Goal: Task Accomplishment & Management: Use online tool/utility

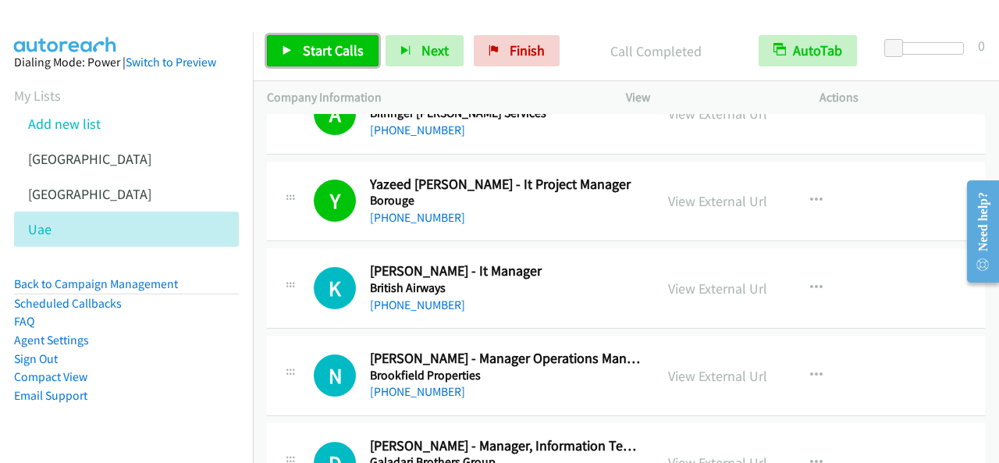
click at [350, 51] on span "Start Calls" at bounding box center [333, 50] width 61 height 18
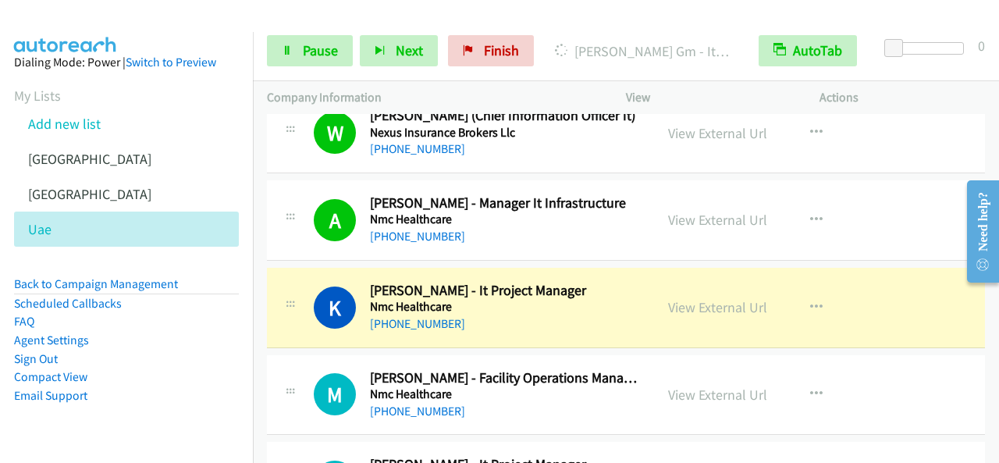
scroll to position [7260, 0]
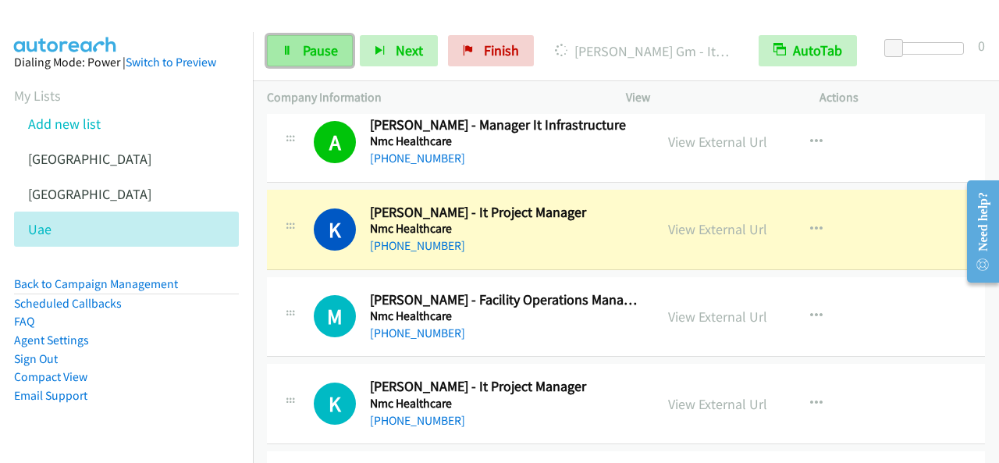
click at [322, 48] on span "Pause" at bounding box center [320, 50] width 35 height 18
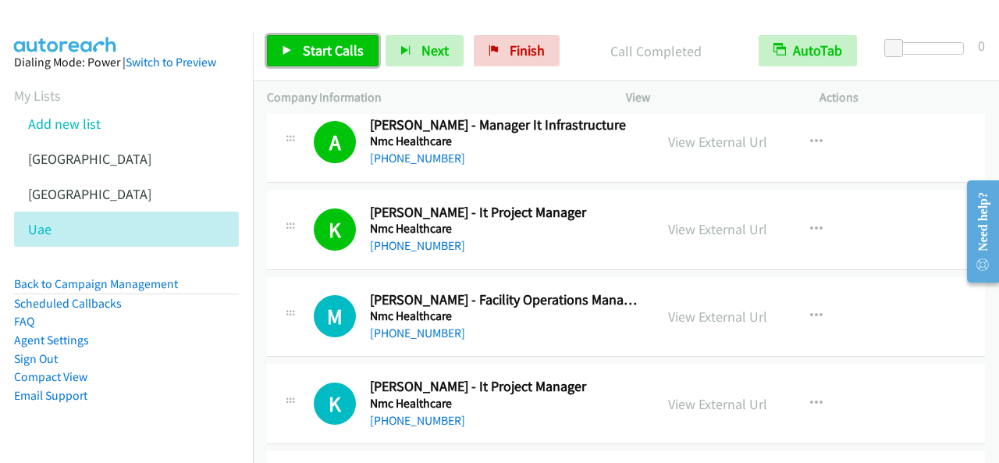
click at [342, 56] on span "Start Calls" at bounding box center [333, 50] width 61 height 18
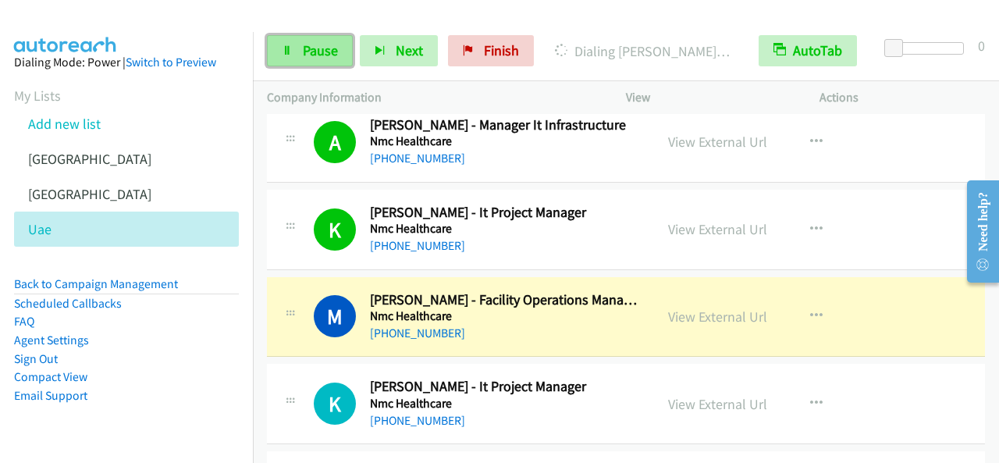
click at [314, 54] on span "Pause" at bounding box center [320, 50] width 35 height 18
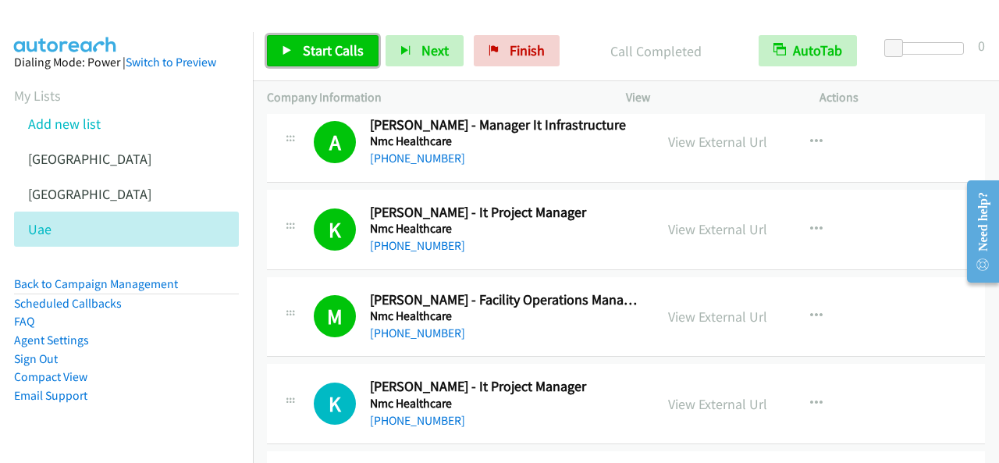
click at [340, 42] on span "Start Calls" at bounding box center [333, 50] width 61 height 18
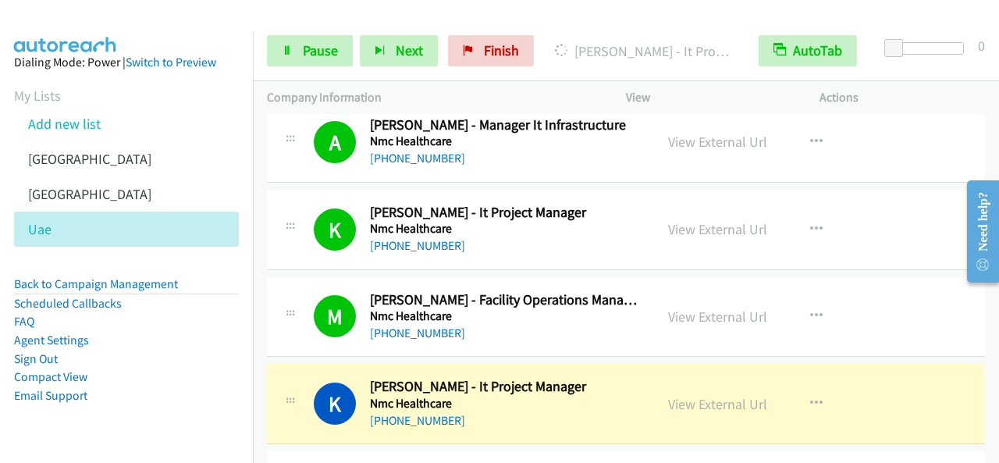
scroll to position [7338, 0]
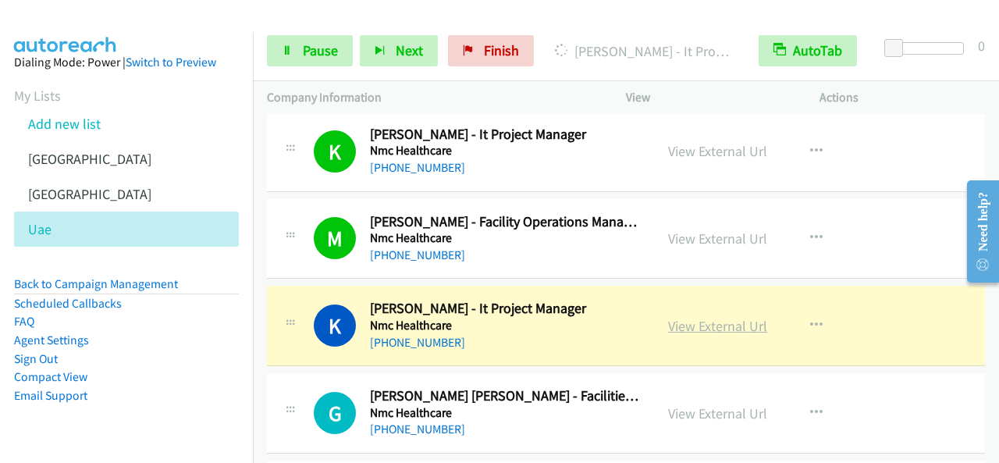
click at [708, 317] on link "View External Url" at bounding box center [717, 326] width 99 height 18
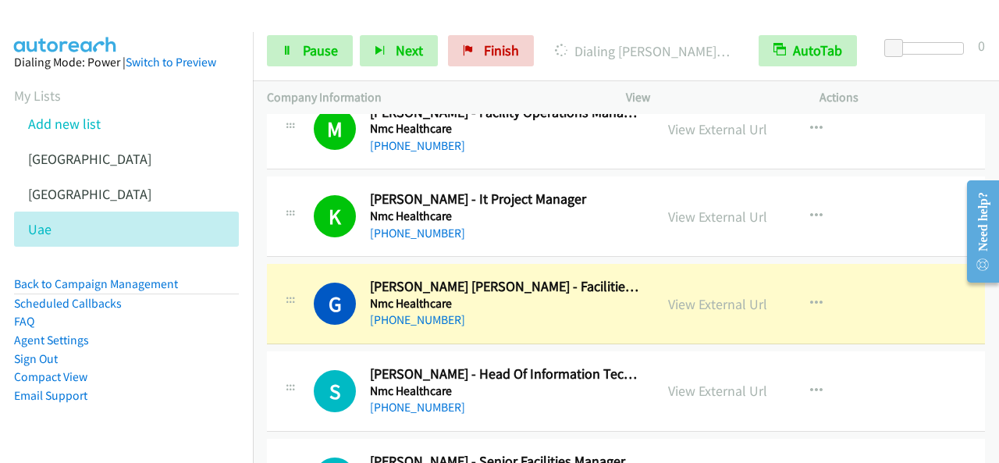
scroll to position [7572, 0]
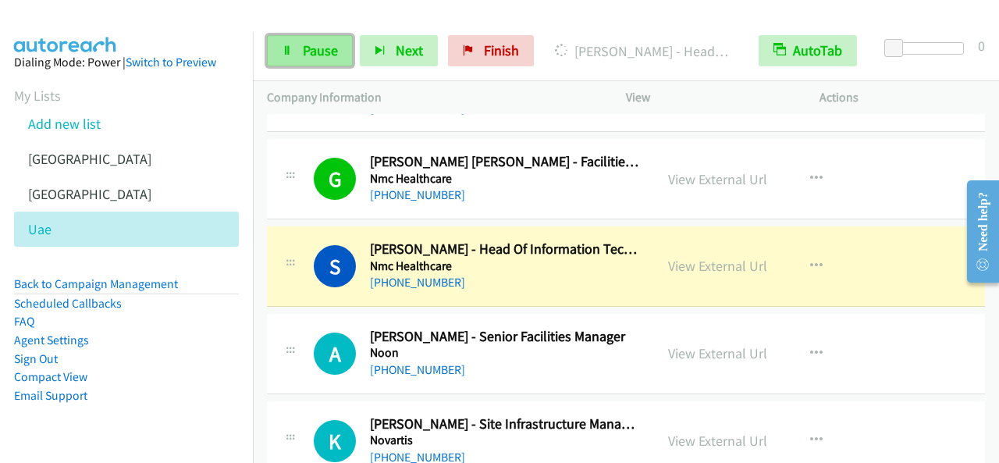
click at [322, 50] on span "Pause" at bounding box center [320, 50] width 35 height 18
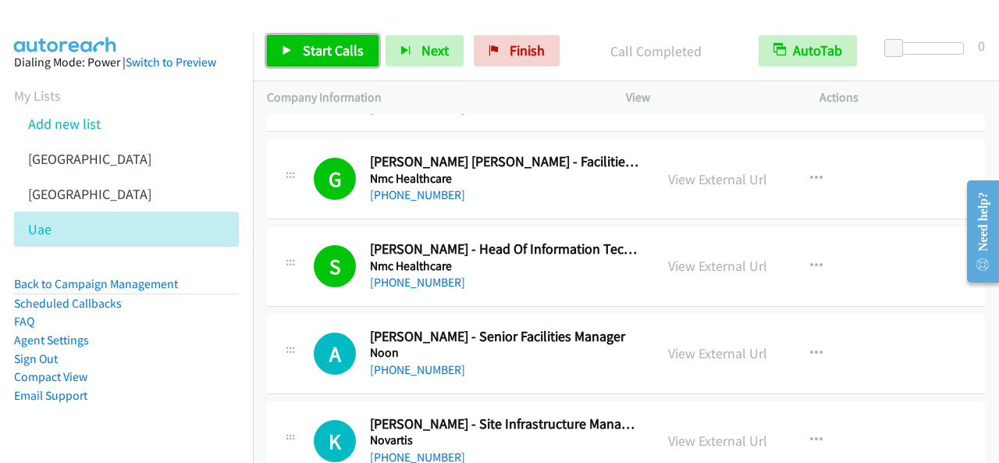
click at [340, 46] on span "Start Calls" at bounding box center [333, 50] width 61 height 18
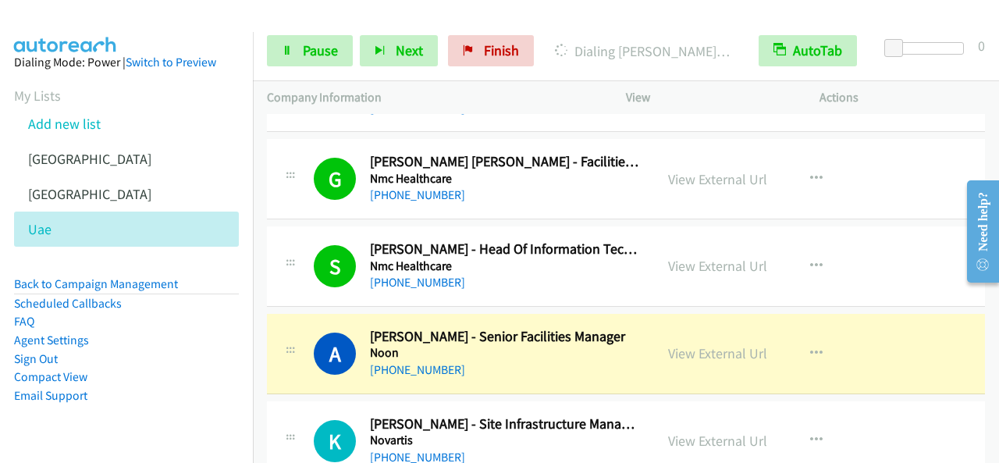
scroll to position [7650, 0]
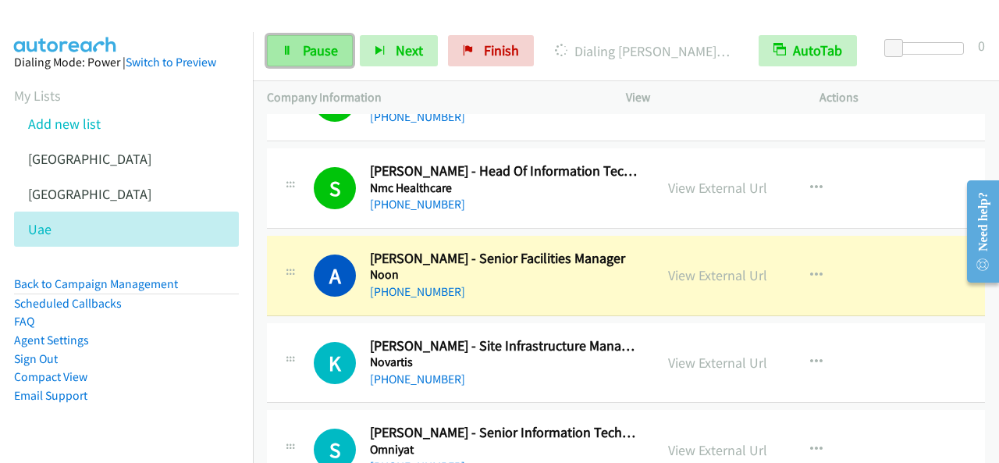
click at [306, 57] on span "Pause" at bounding box center [320, 50] width 35 height 18
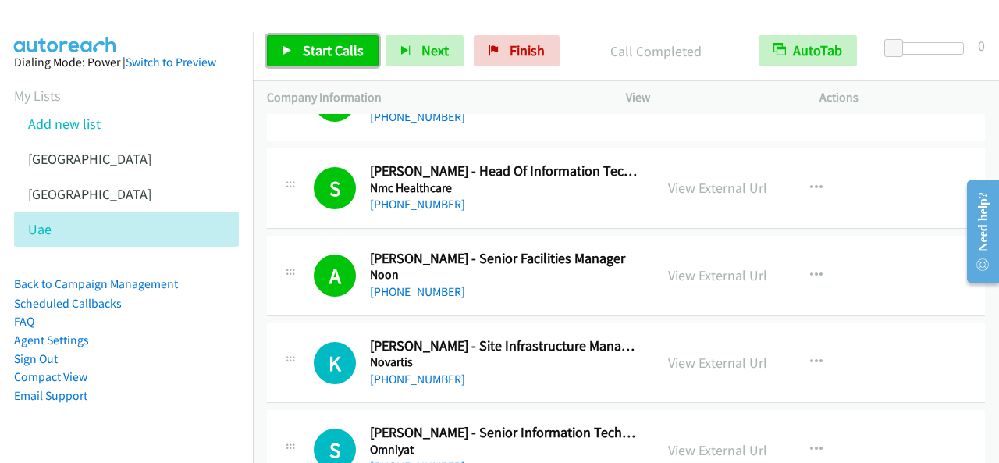
click at [342, 49] on span "Start Calls" at bounding box center [333, 50] width 61 height 18
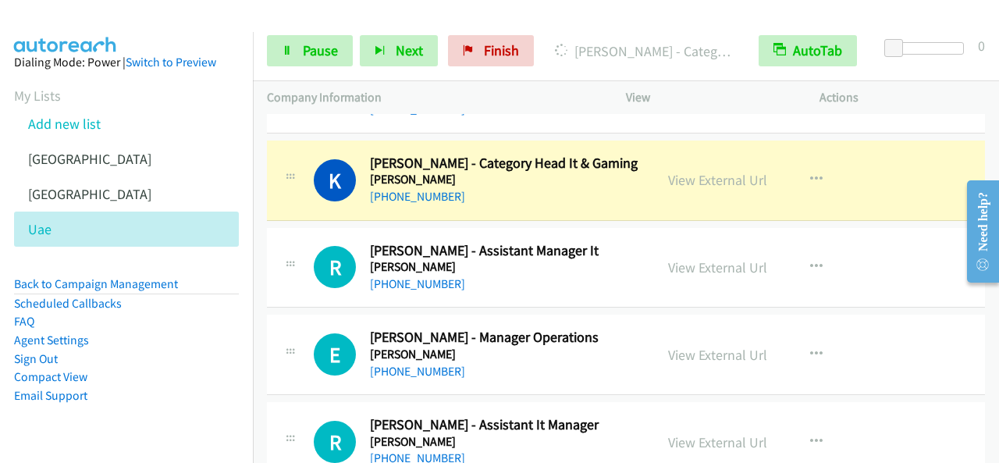
scroll to position [8275, 0]
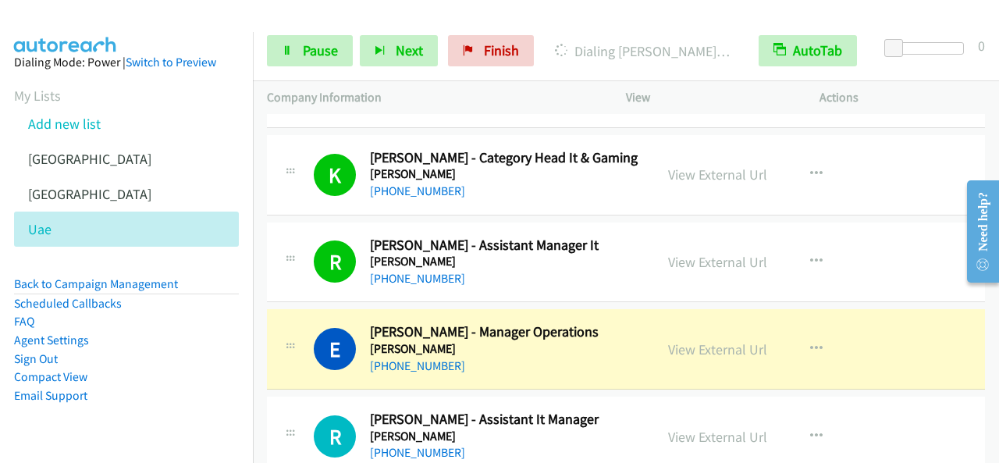
click at [313, 66] on div "Start Calls Pause Next Finish Dialing Ehab Wafek - Manager Operations AutoTab A…" at bounding box center [626, 51] width 746 height 60
click at [315, 55] on span "Pause" at bounding box center [320, 50] width 35 height 18
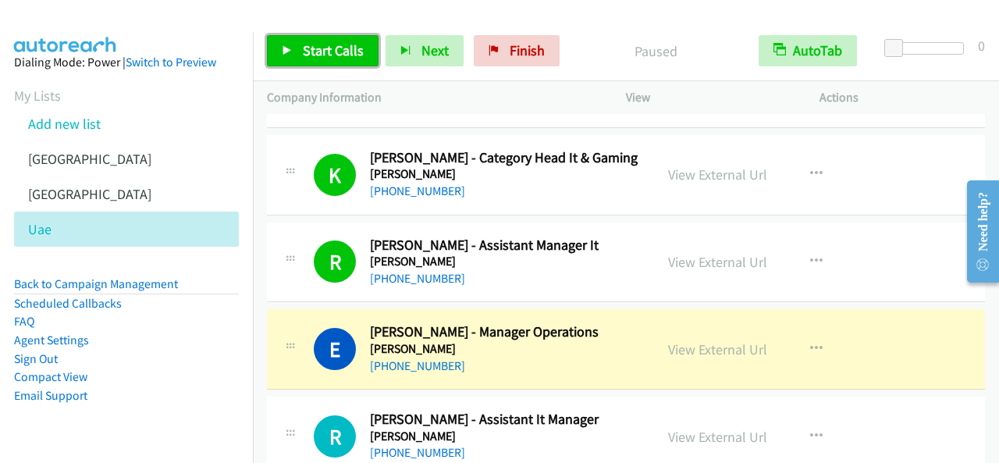
click at [315, 55] on span "Start Calls" at bounding box center [333, 50] width 61 height 18
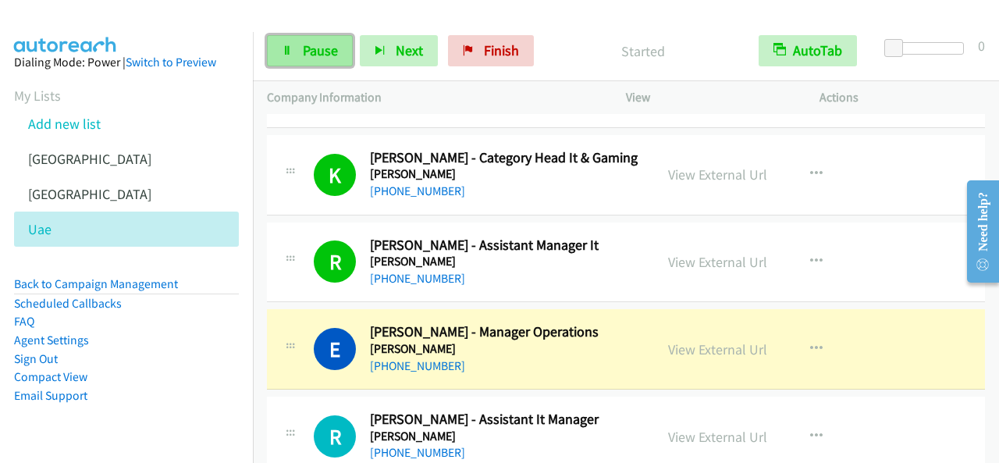
click at [316, 55] on span "Pause" at bounding box center [320, 50] width 35 height 18
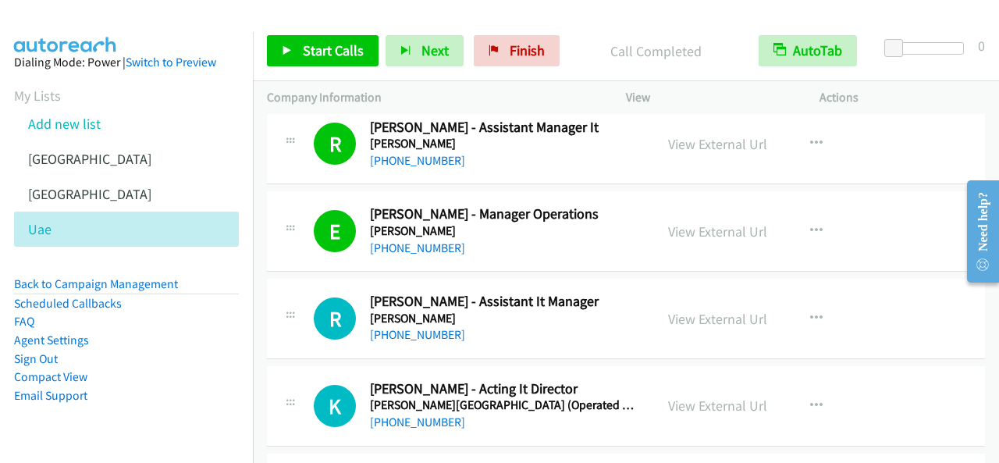
scroll to position [8431, 0]
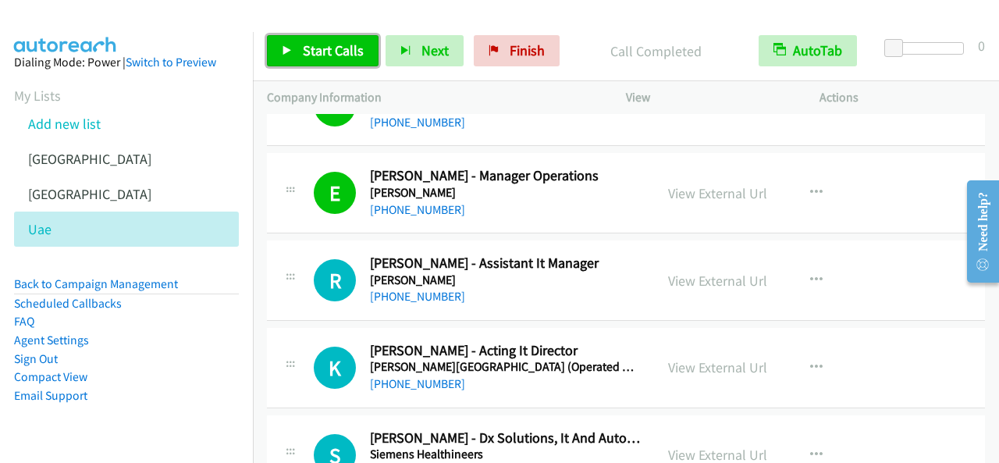
drag, startPoint x: 361, startPoint y: 59, endPoint x: 463, endPoint y: 105, distance: 112.2
click at [361, 58] on span "Start Calls" at bounding box center [333, 50] width 61 height 18
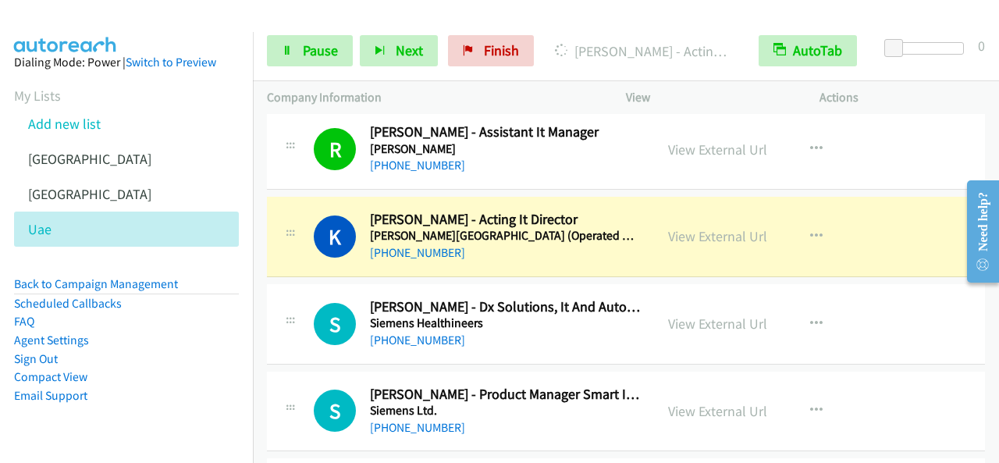
scroll to position [8587, 0]
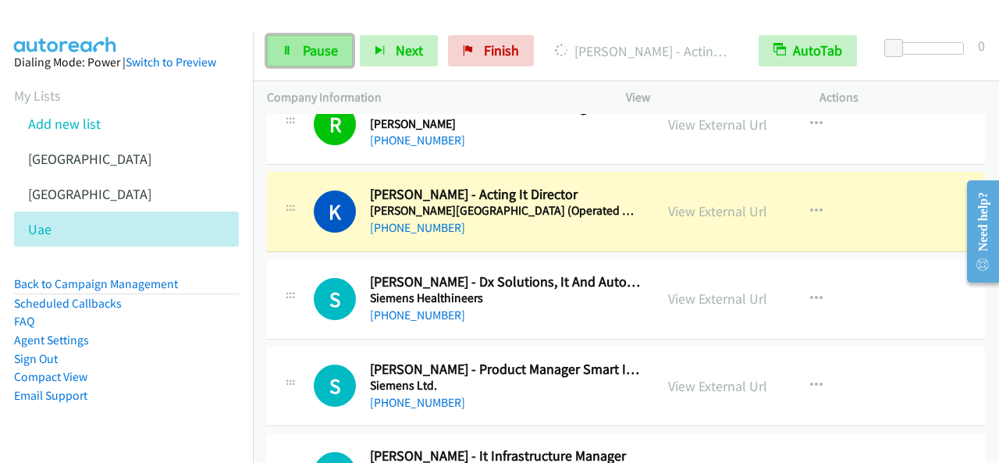
click at [336, 49] on span "Pause" at bounding box center [320, 50] width 35 height 18
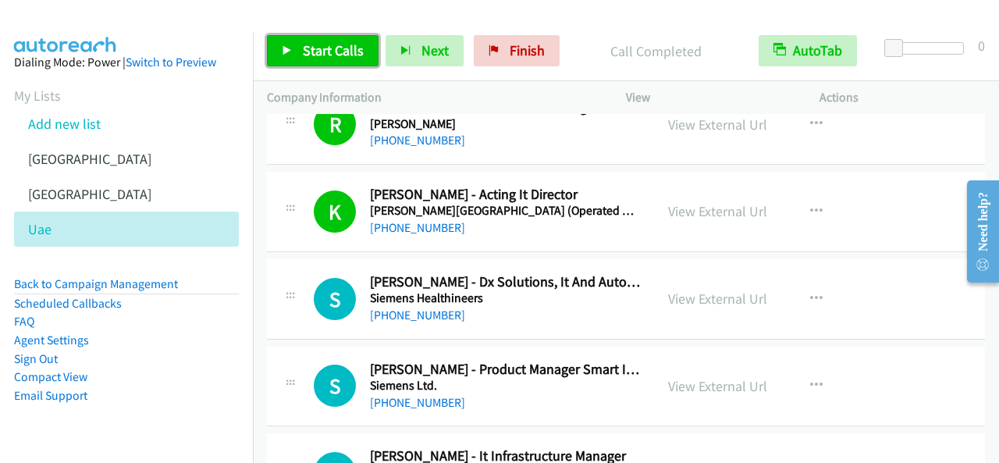
click at [334, 35] on link "Start Calls" at bounding box center [323, 50] width 112 height 31
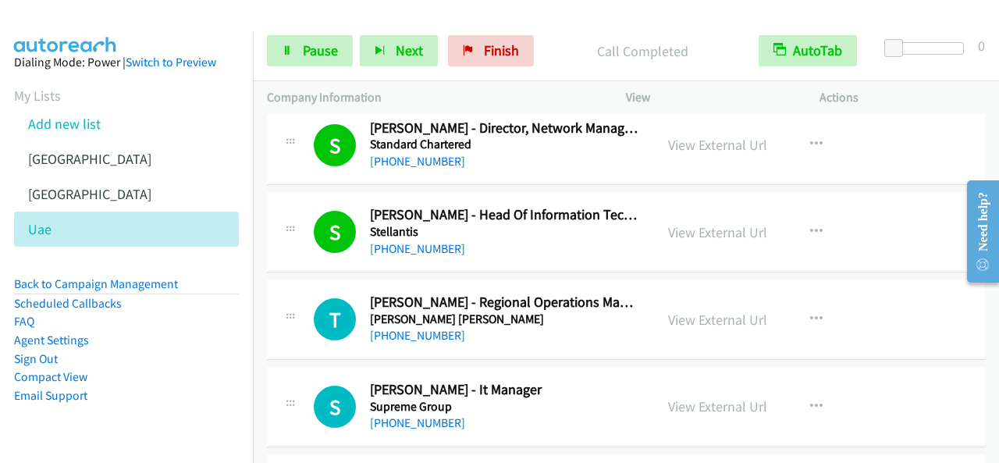
scroll to position [9290, 0]
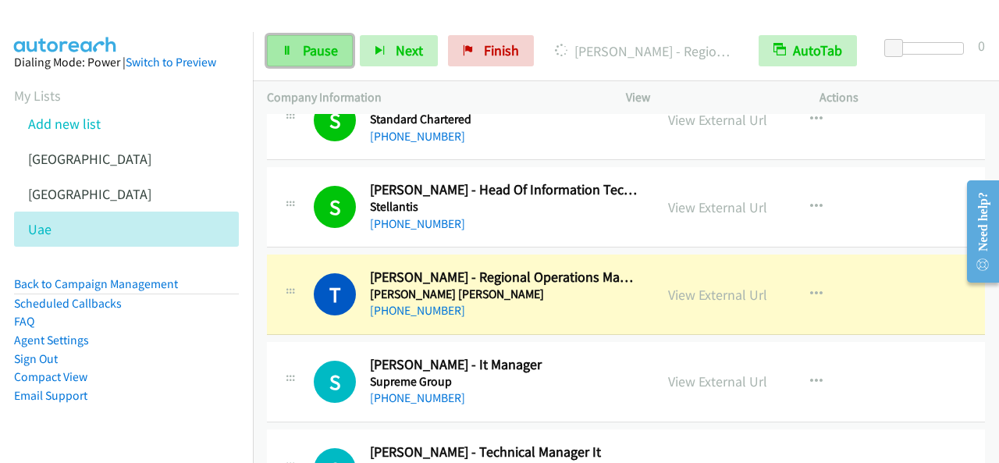
click at [314, 57] on span "Pause" at bounding box center [320, 50] width 35 height 18
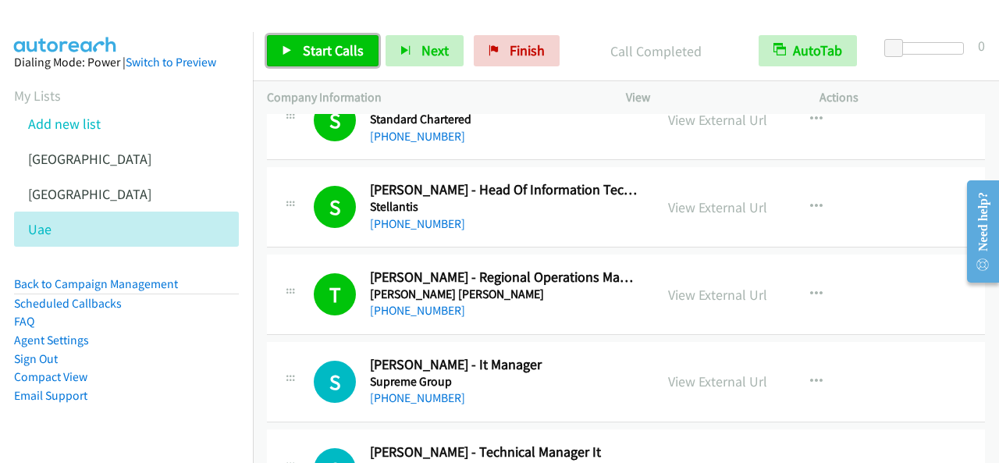
click at [369, 62] on link "Start Calls" at bounding box center [323, 50] width 112 height 31
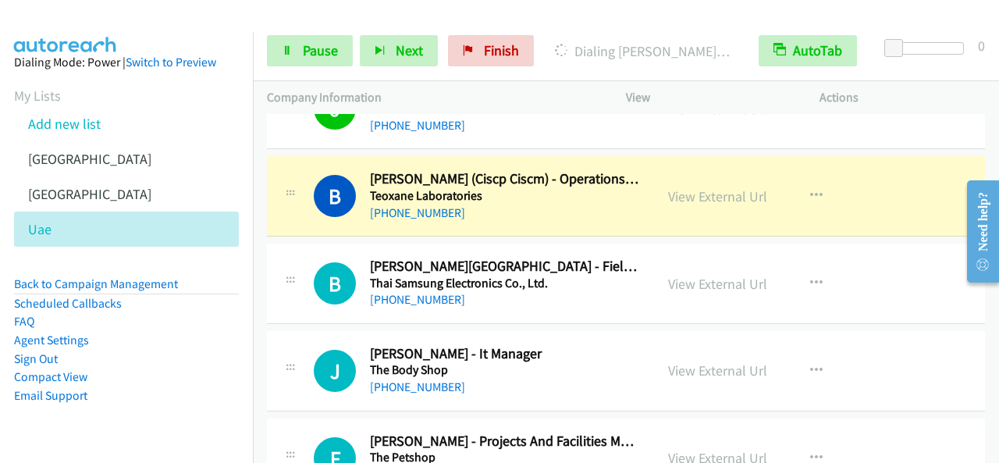
scroll to position [9836, 0]
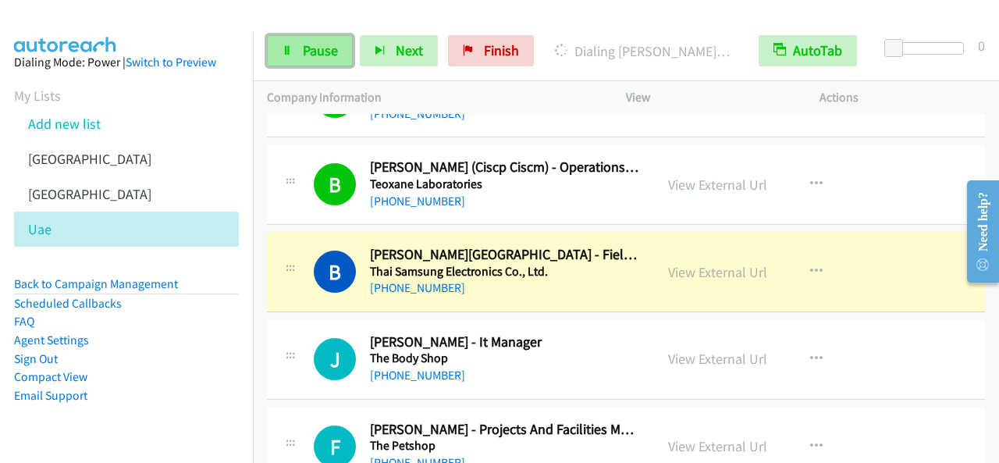
click at [315, 49] on span "Pause" at bounding box center [320, 50] width 35 height 18
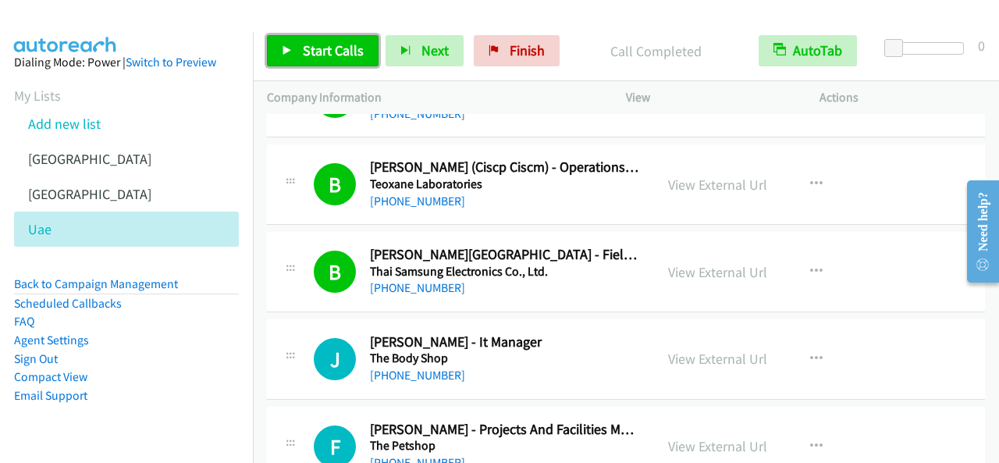
click at [325, 52] on span "Start Calls" at bounding box center [333, 50] width 61 height 18
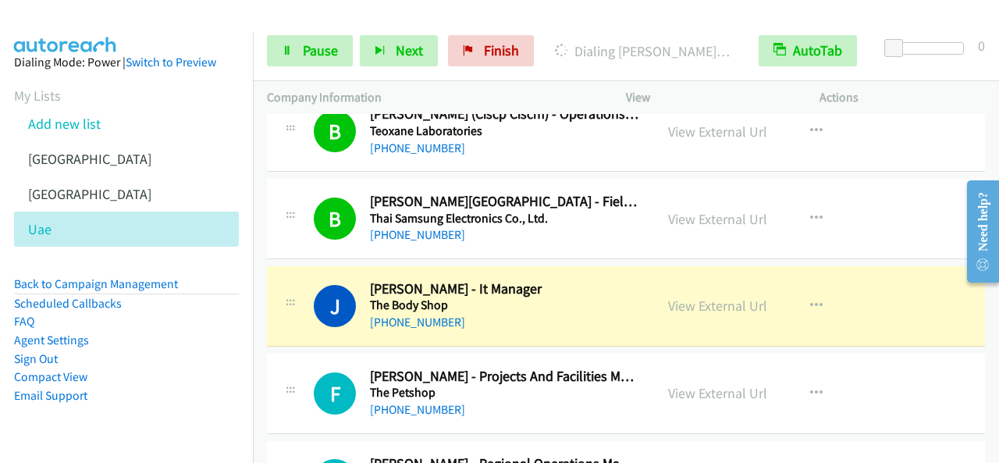
scroll to position [9914, 0]
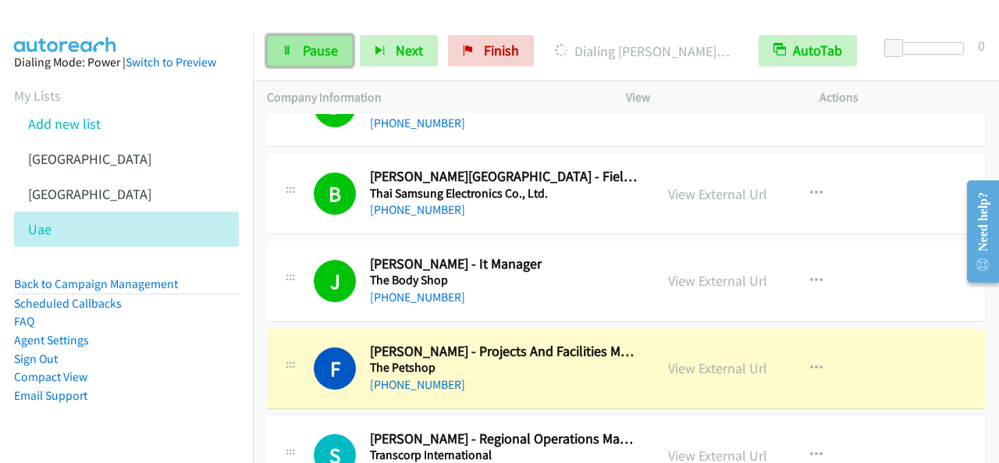
click at [336, 57] on span "Pause" at bounding box center [320, 50] width 35 height 18
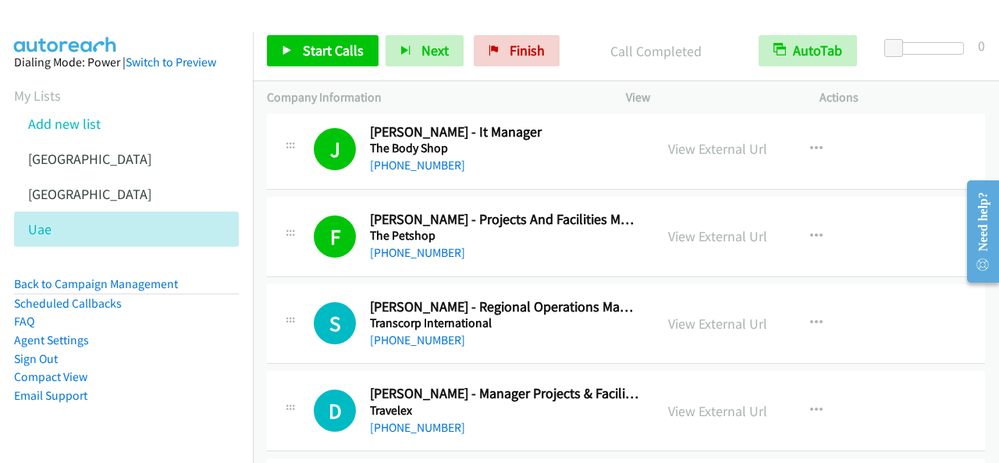
scroll to position [10070, 0]
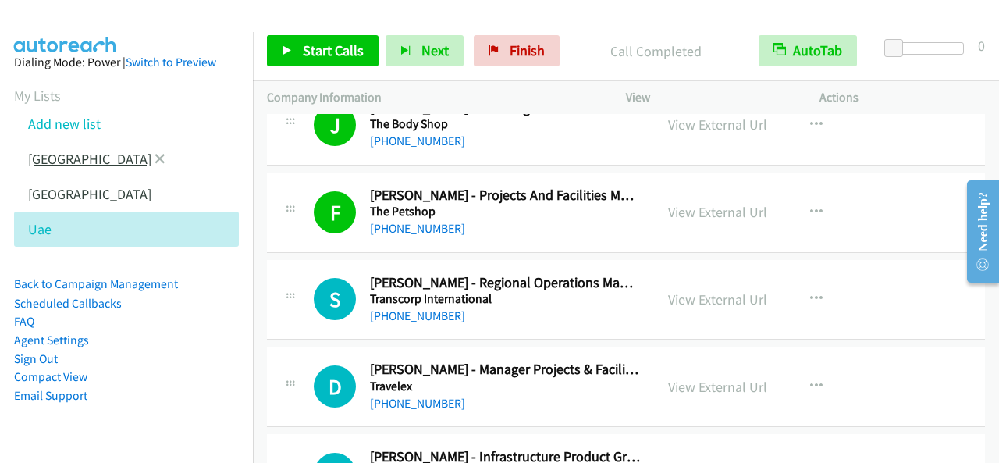
click at [72, 161] on link "[GEOGRAPHIC_DATA]" at bounding box center [89, 159] width 123 height 18
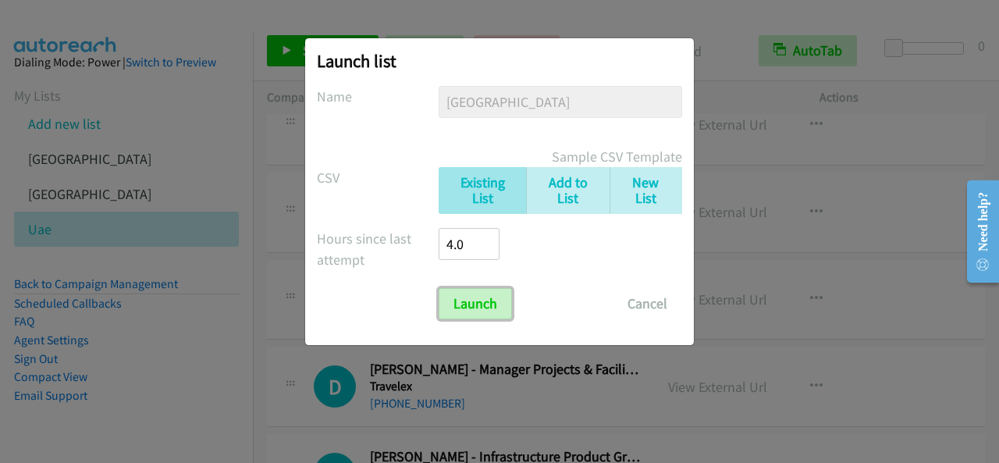
click at [495, 297] on input "Launch" at bounding box center [475, 303] width 73 height 31
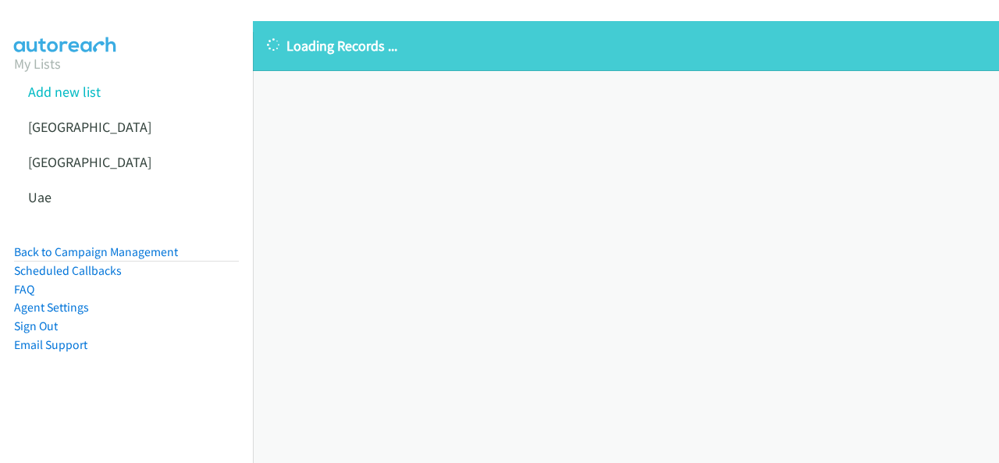
click at [459, 252] on div "Loading Records ... Sorry, something went wrong please try again." at bounding box center [626, 242] width 746 height 442
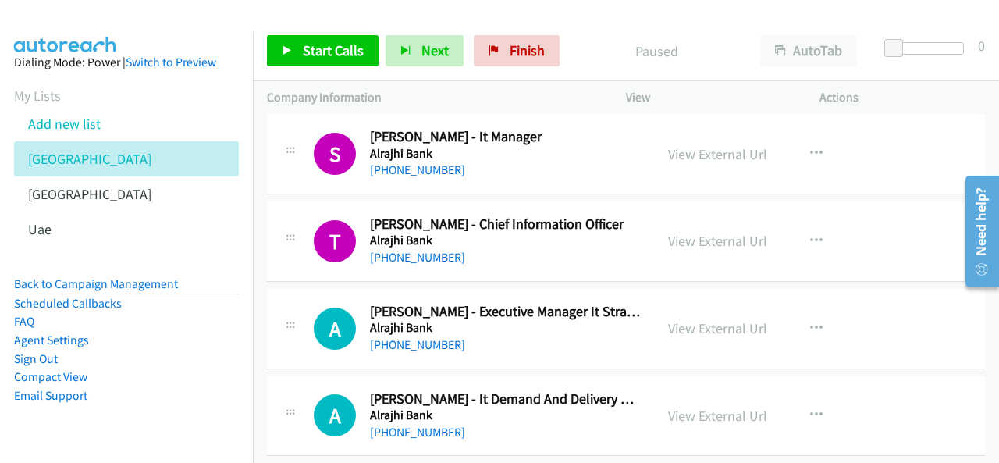
scroll to position [1561, 0]
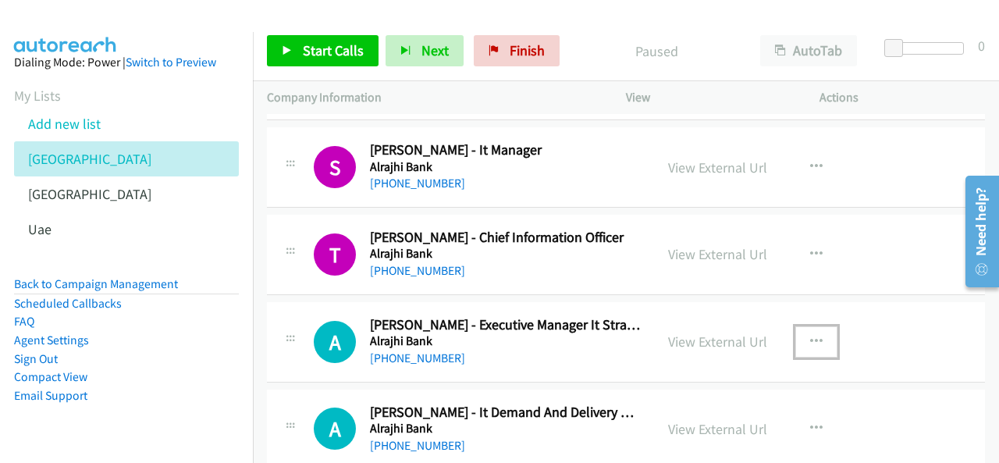
click at [810, 336] on icon "button" at bounding box center [816, 342] width 12 height 12
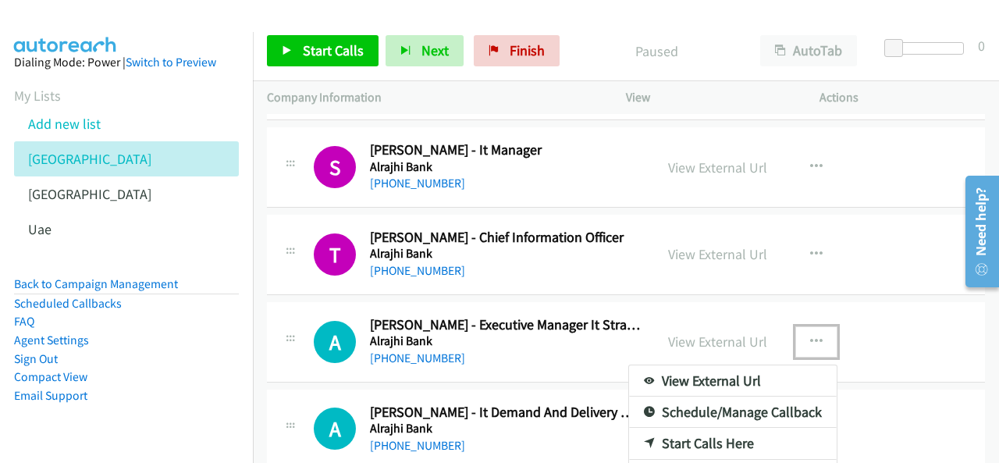
click at [703, 430] on link "Start Calls Here" at bounding box center [733, 443] width 208 height 31
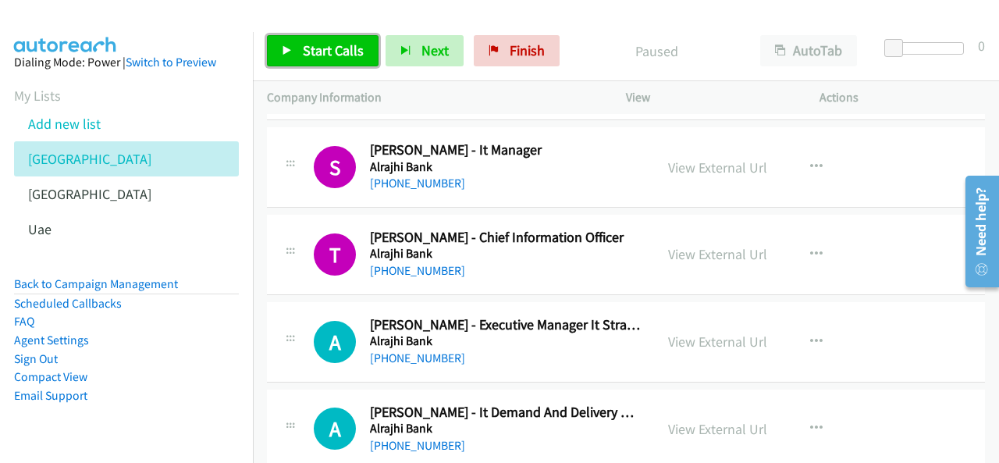
click at [320, 47] on span "Start Calls" at bounding box center [333, 50] width 61 height 18
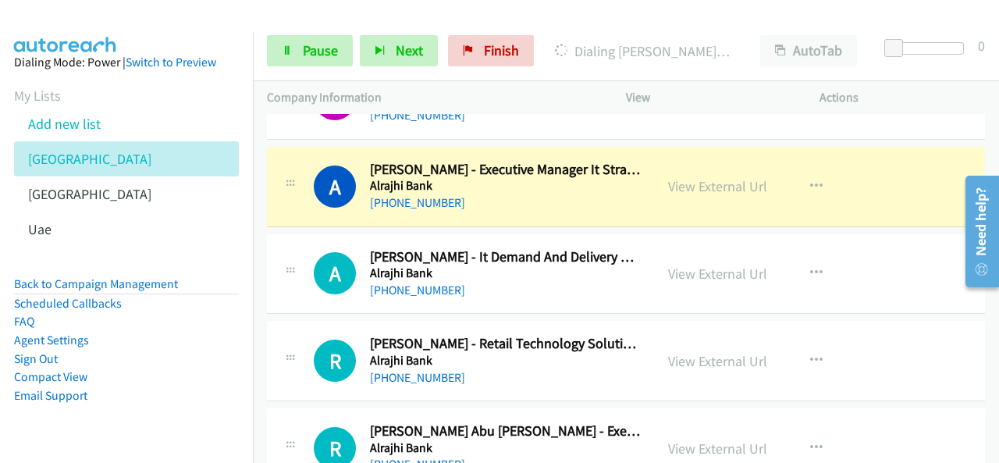
scroll to position [1717, 0]
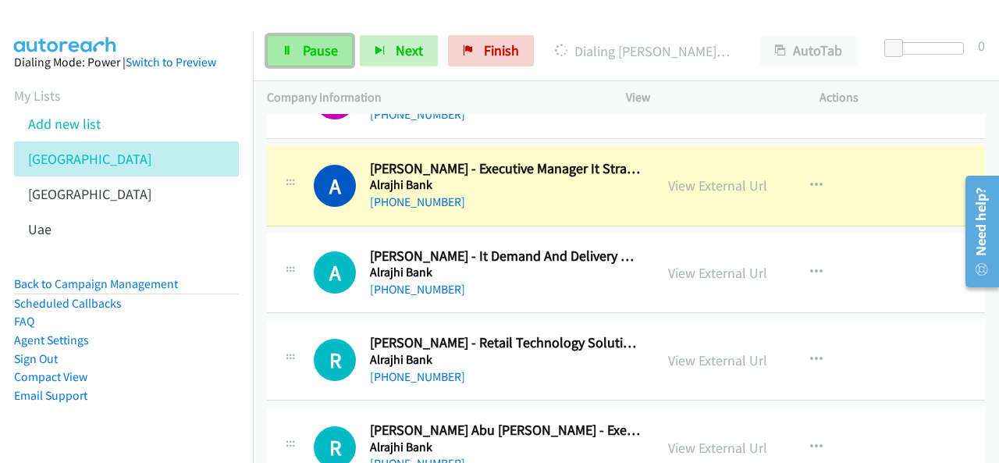
click at [291, 43] on link "Pause" at bounding box center [310, 50] width 86 height 31
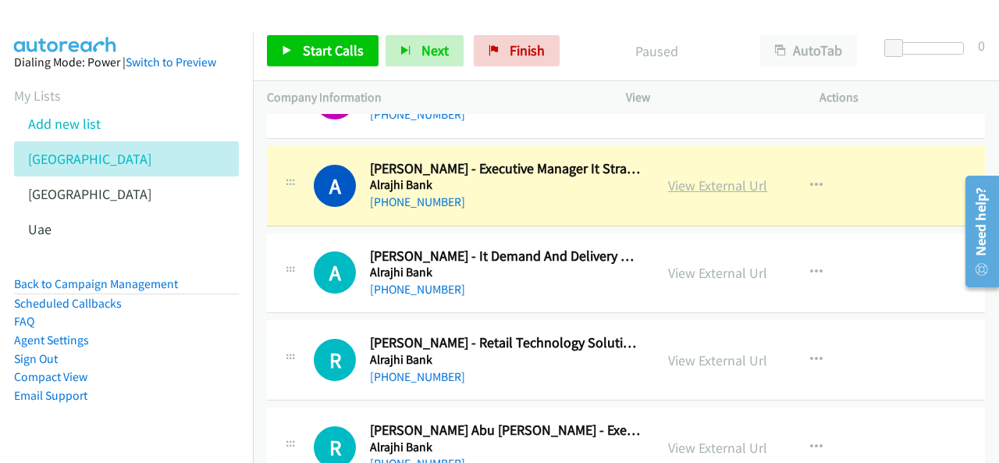
click at [673, 176] on link "View External Url" at bounding box center [717, 185] width 99 height 18
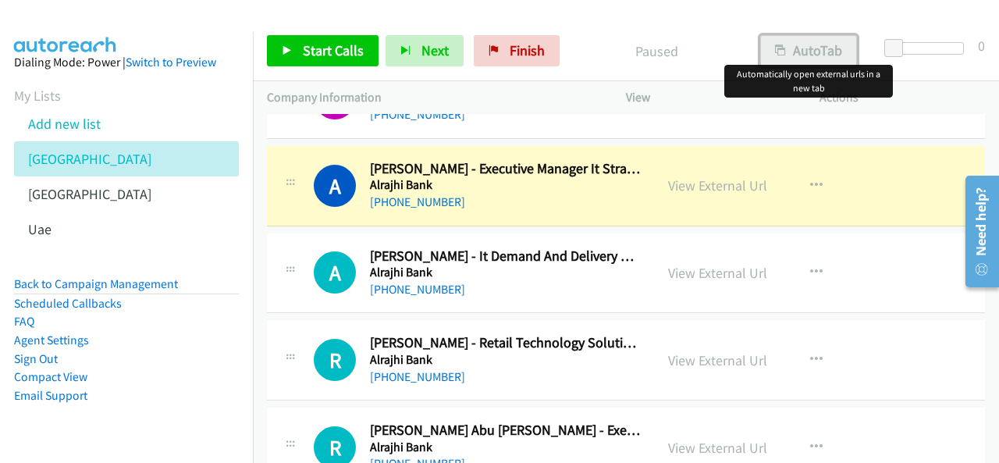
click at [810, 55] on button "AutoTab" at bounding box center [808, 50] width 97 height 31
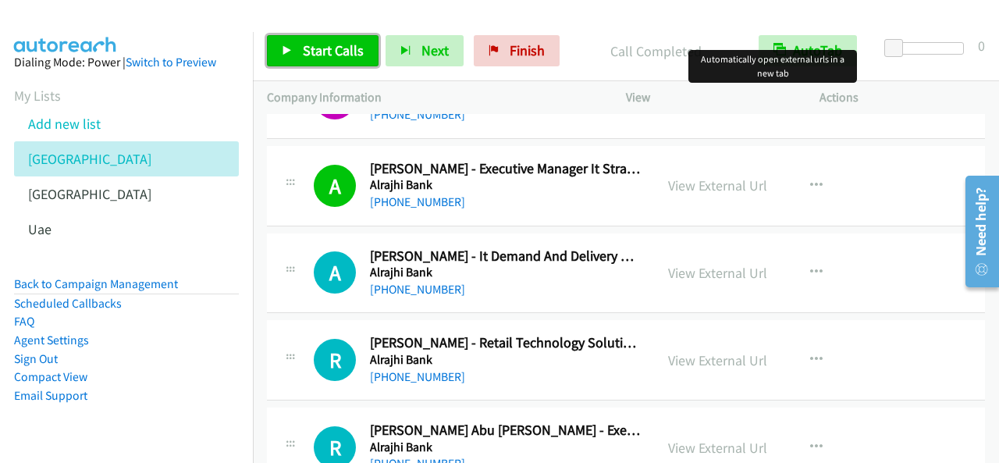
click at [358, 48] on span "Start Calls" at bounding box center [333, 50] width 61 height 18
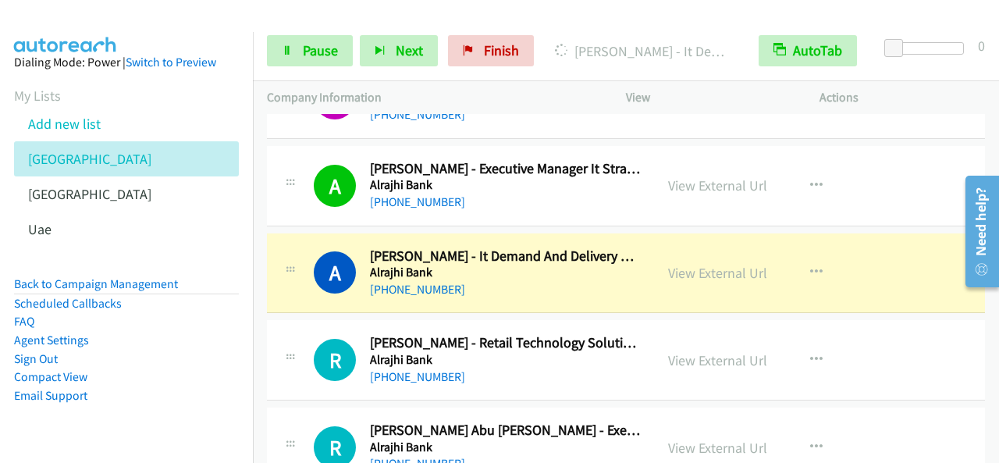
scroll to position [1795, 0]
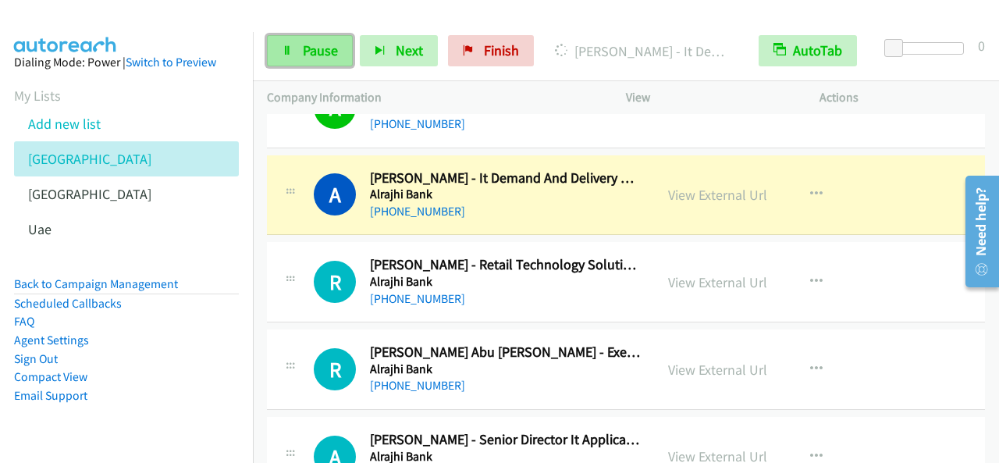
click at [306, 47] on span "Pause" at bounding box center [320, 50] width 35 height 18
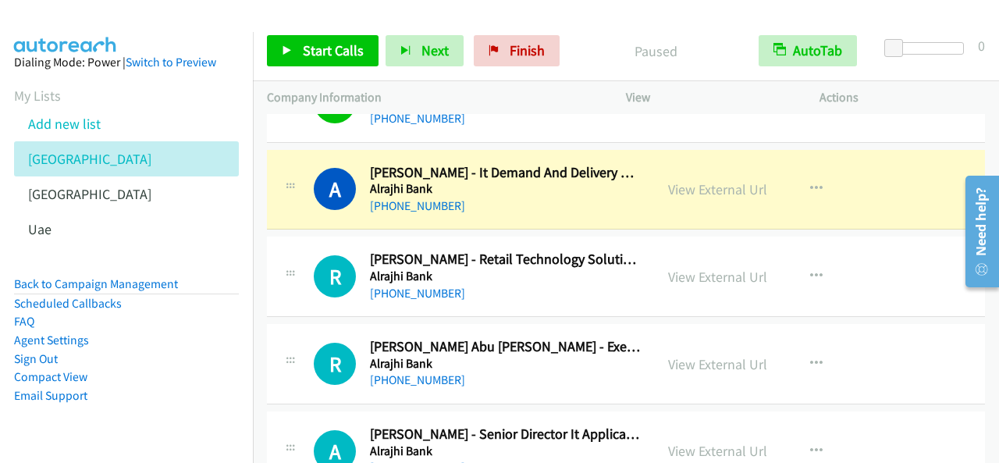
scroll to position [1780, 0]
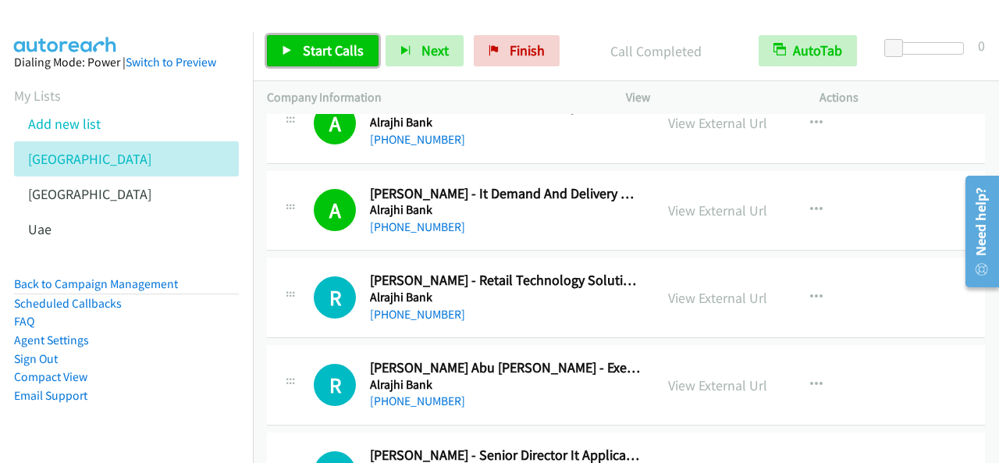
click at [339, 54] on span "Start Calls" at bounding box center [333, 50] width 61 height 18
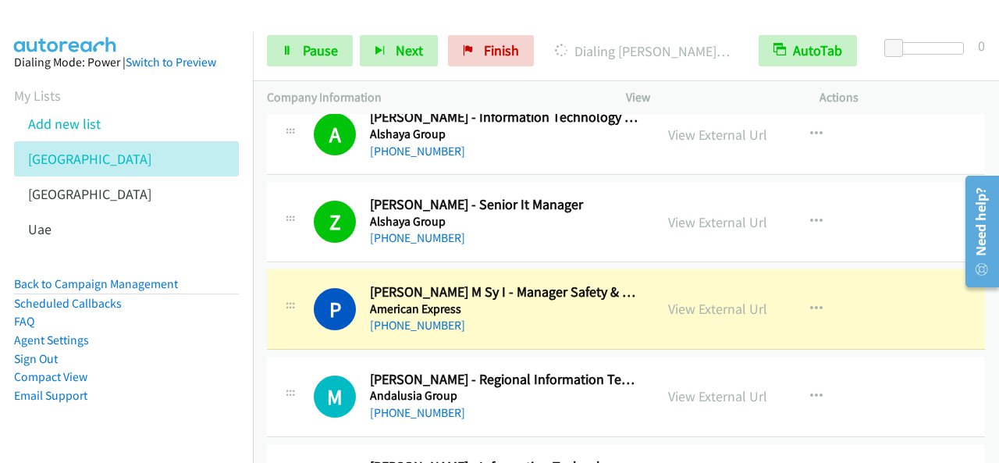
scroll to position [2404, 0]
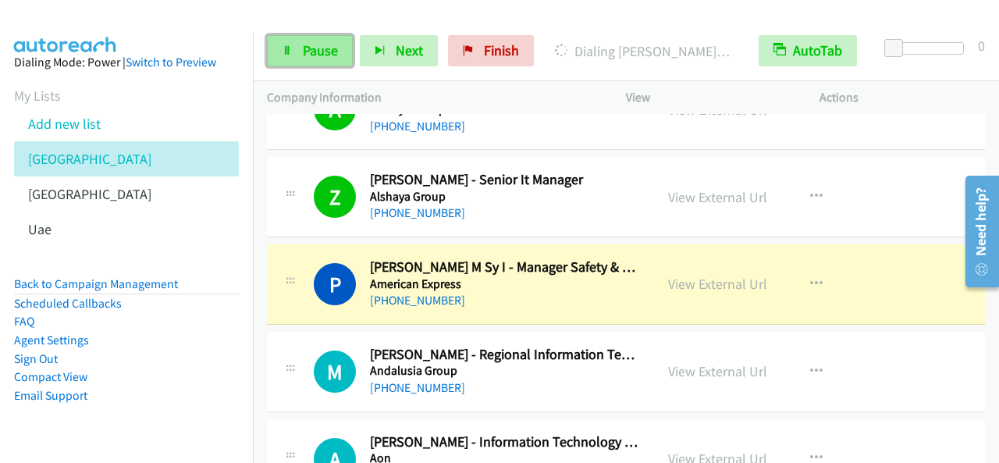
click at [333, 54] on span "Pause" at bounding box center [320, 50] width 35 height 18
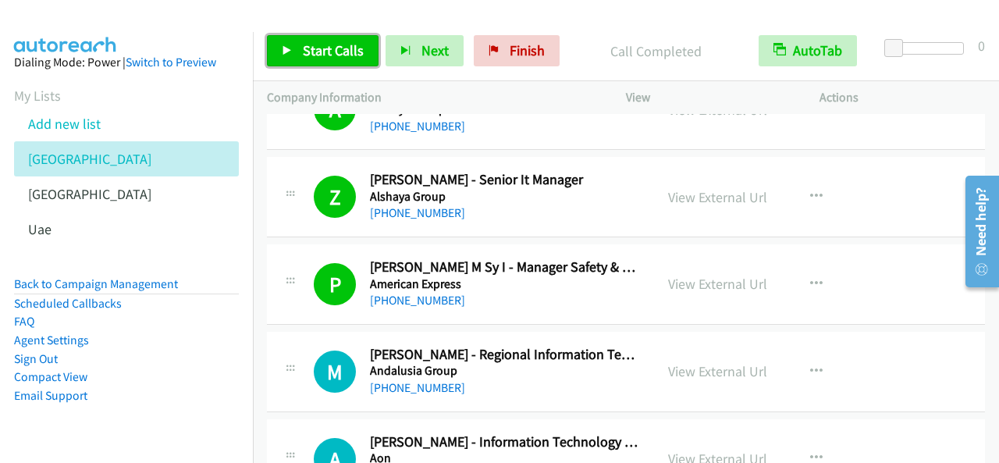
click at [333, 65] on link "Start Calls" at bounding box center [323, 50] width 112 height 31
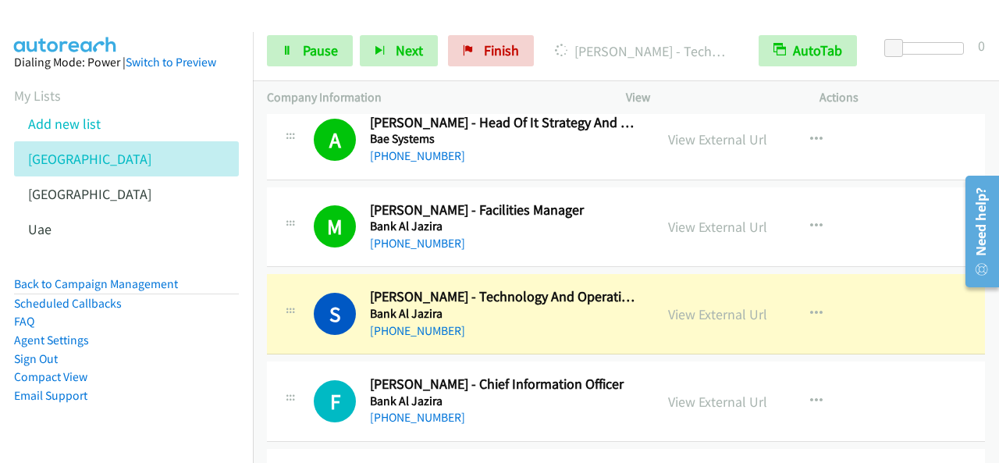
scroll to position [3185, 0]
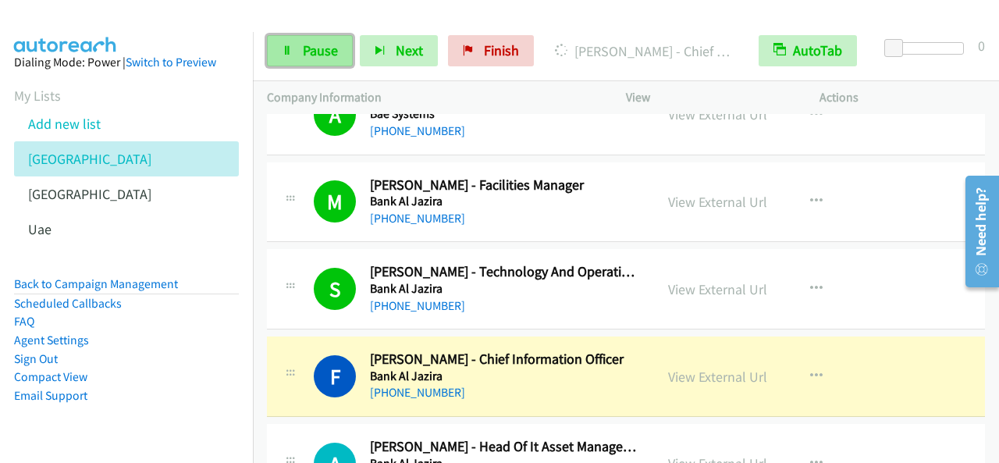
click at [319, 52] on span "Pause" at bounding box center [320, 50] width 35 height 18
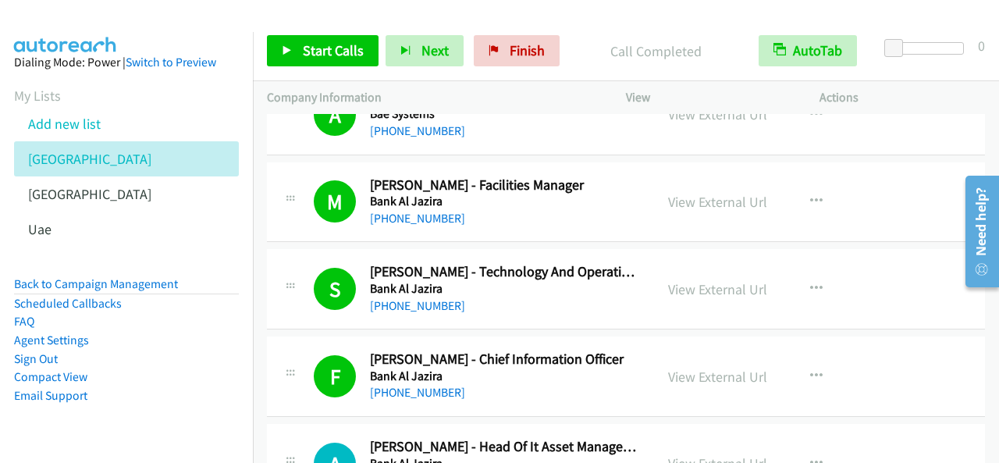
click at [312, 34] on div "Start Calls Pause Next Finish Call Completed AutoTab AutoTab 0" at bounding box center [626, 51] width 746 height 60
click at [317, 40] on link "Start Calls" at bounding box center [323, 50] width 112 height 31
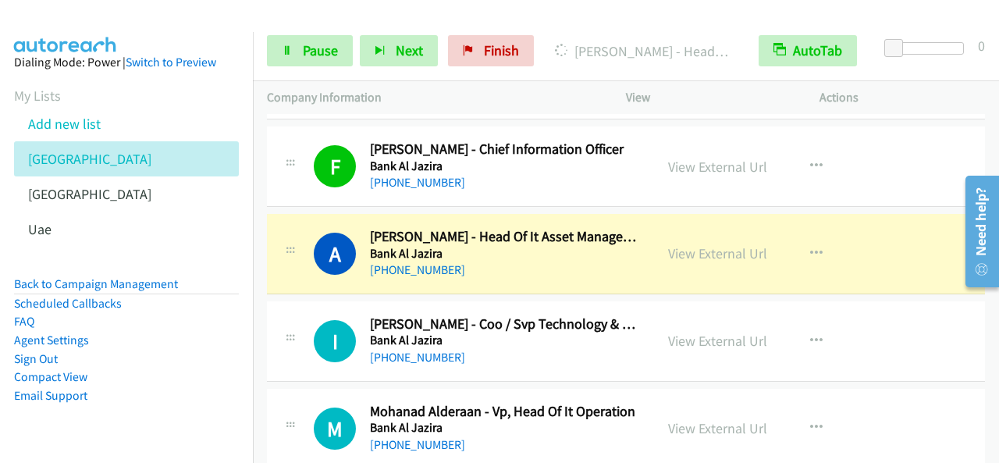
scroll to position [3419, 0]
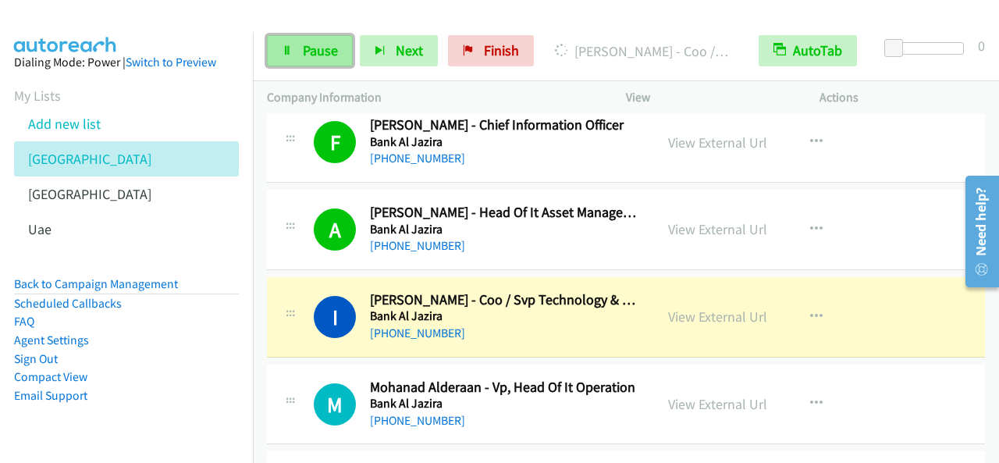
click at [318, 55] on span "Pause" at bounding box center [320, 50] width 35 height 18
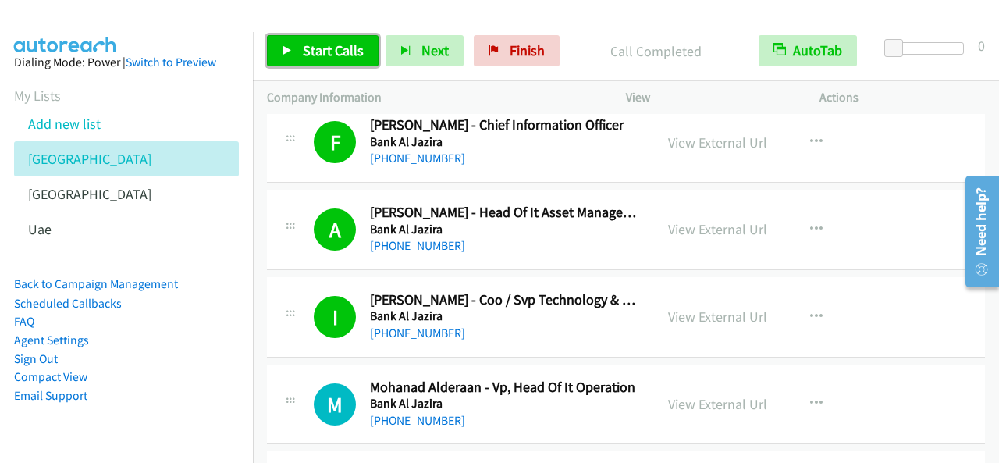
click at [337, 49] on span "Start Calls" at bounding box center [333, 50] width 61 height 18
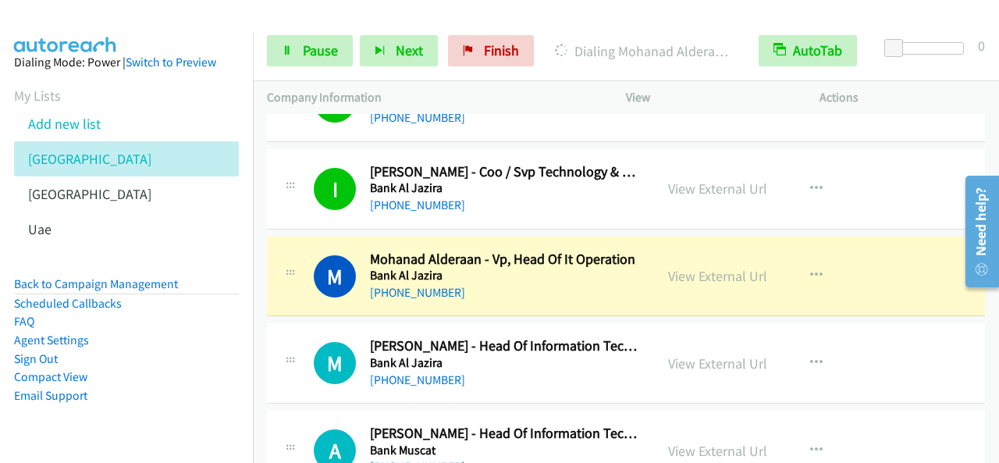
scroll to position [3575, 0]
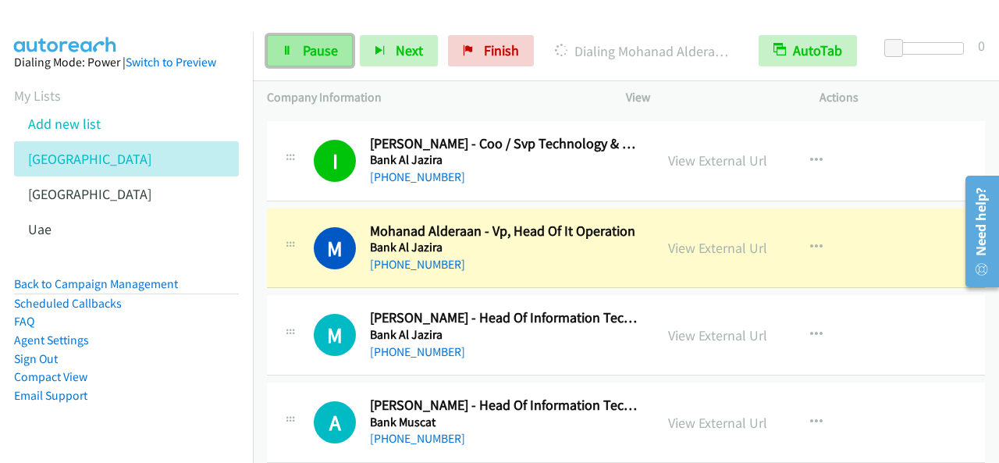
click at [330, 49] on span "Pause" at bounding box center [320, 50] width 35 height 18
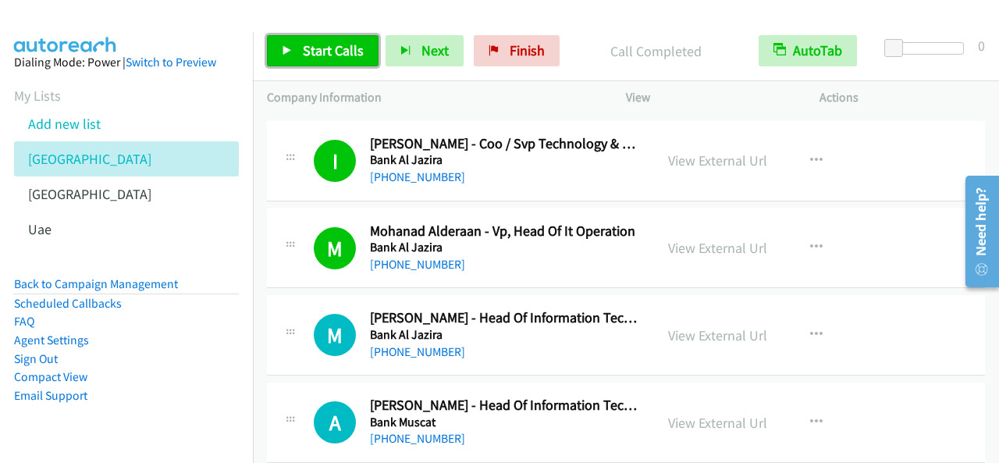
click at [347, 49] on span "Start Calls" at bounding box center [333, 50] width 61 height 18
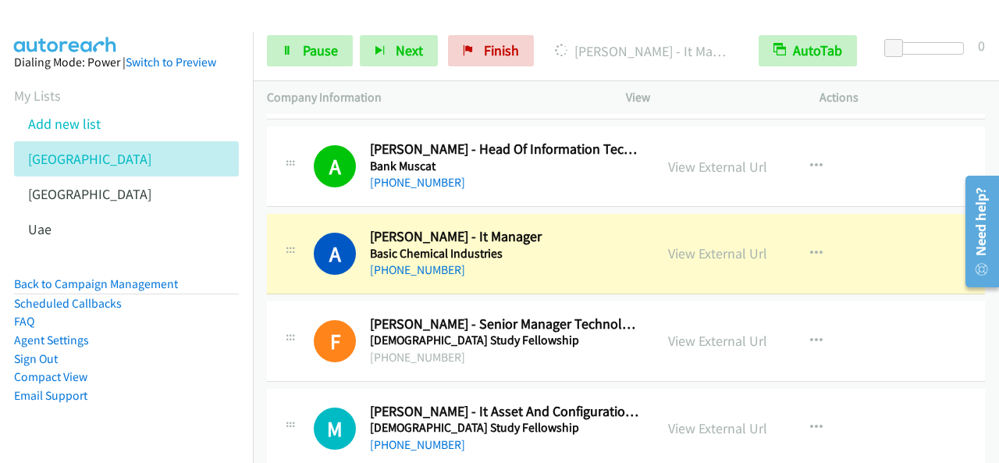
scroll to position [3888, 0]
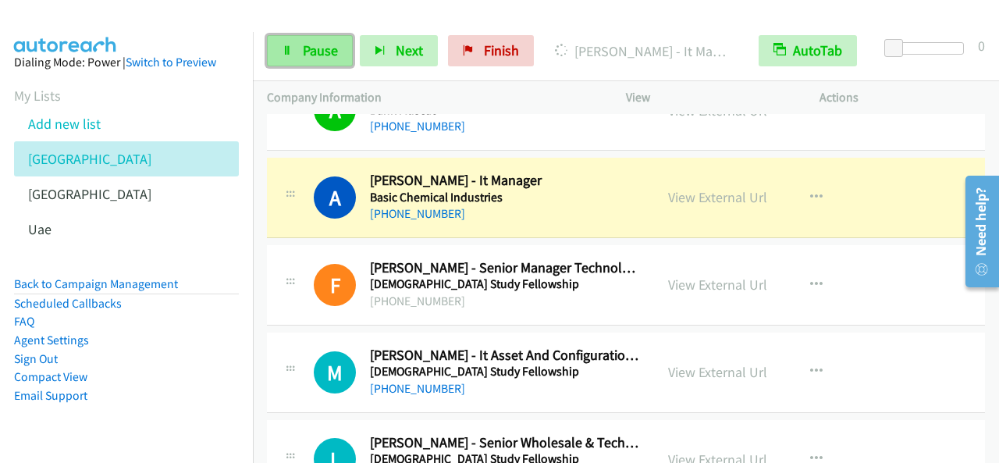
click at [315, 36] on link "Pause" at bounding box center [310, 50] width 86 height 31
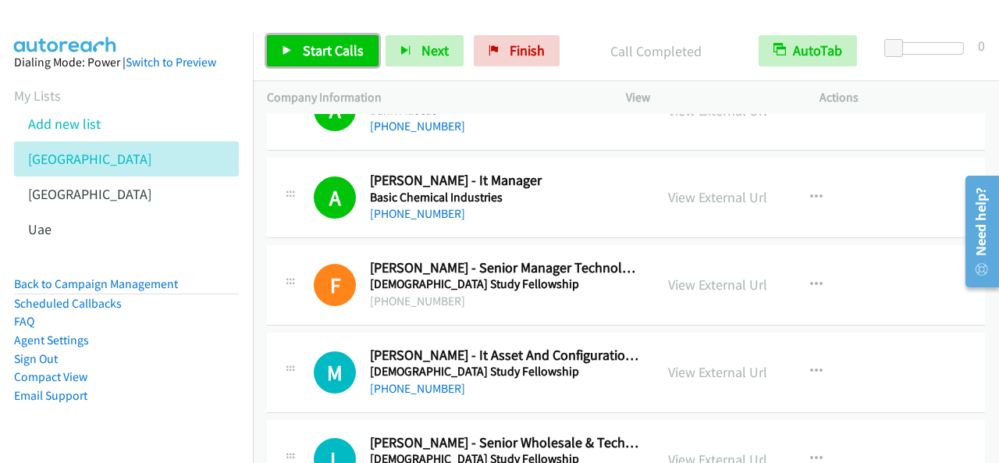
click at [339, 57] on span "Start Calls" at bounding box center [333, 50] width 61 height 18
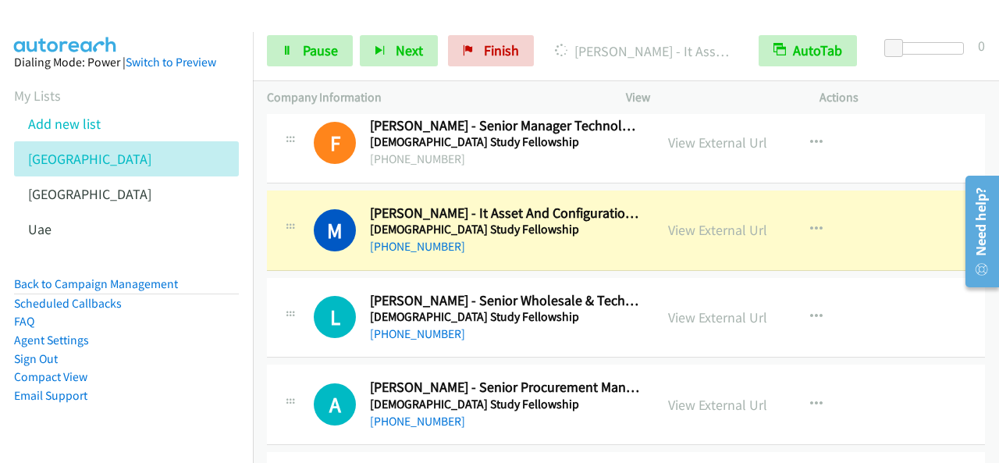
scroll to position [4044, 0]
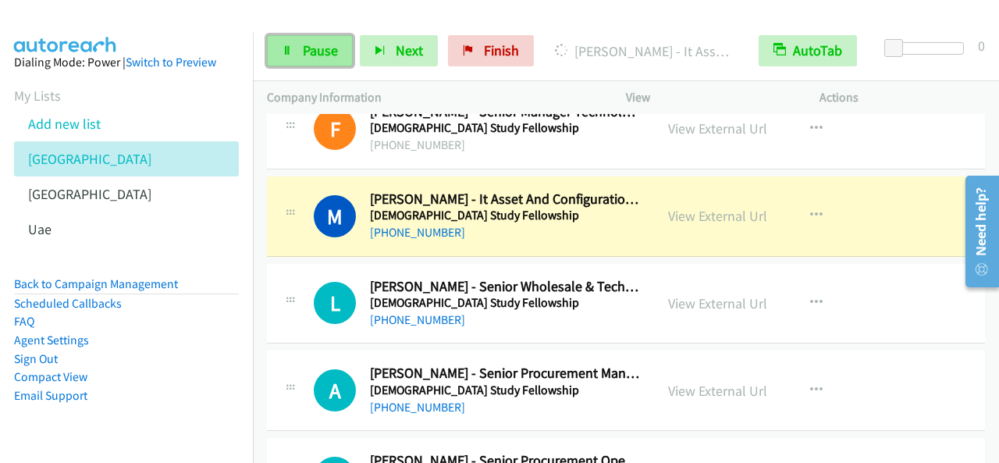
drag, startPoint x: 326, startPoint y: 44, endPoint x: 342, endPoint y: 58, distance: 21.1
click at [327, 44] on span "Pause" at bounding box center [320, 50] width 35 height 18
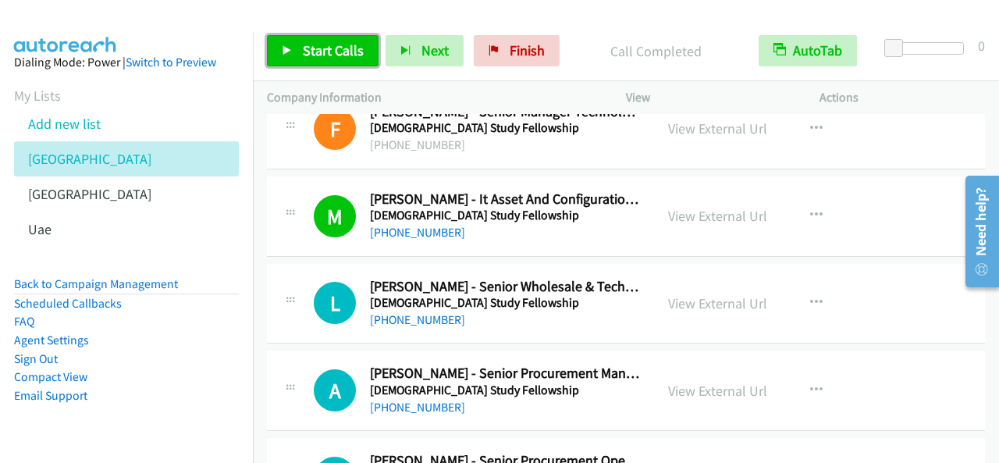
click at [345, 46] on span "Start Calls" at bounding box center [333, 50] width 61 height 18
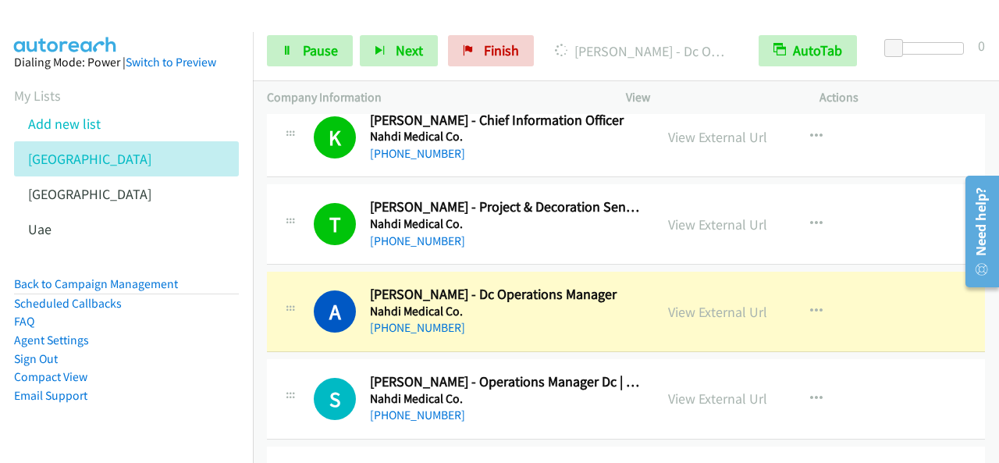
scroll to position [5137, 0]
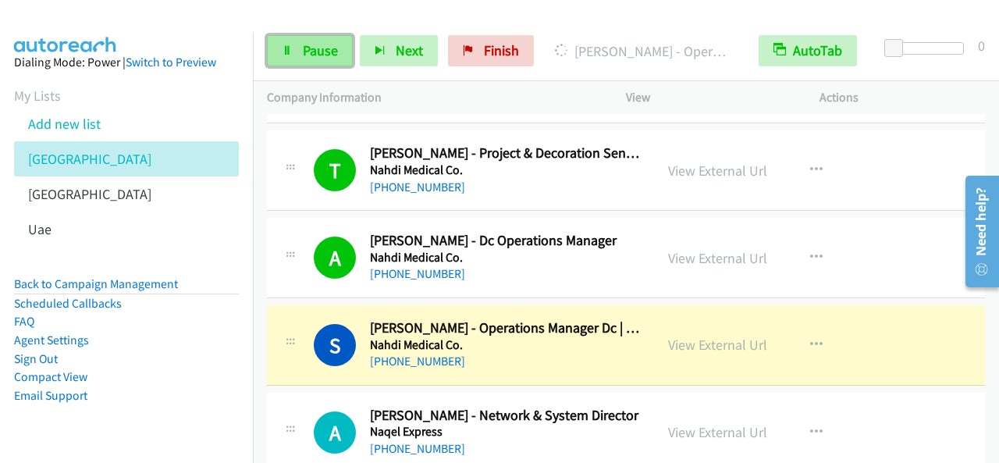
click at [329, 58] on span "Pause" at bounding box center [320, 50] width 35 height 18
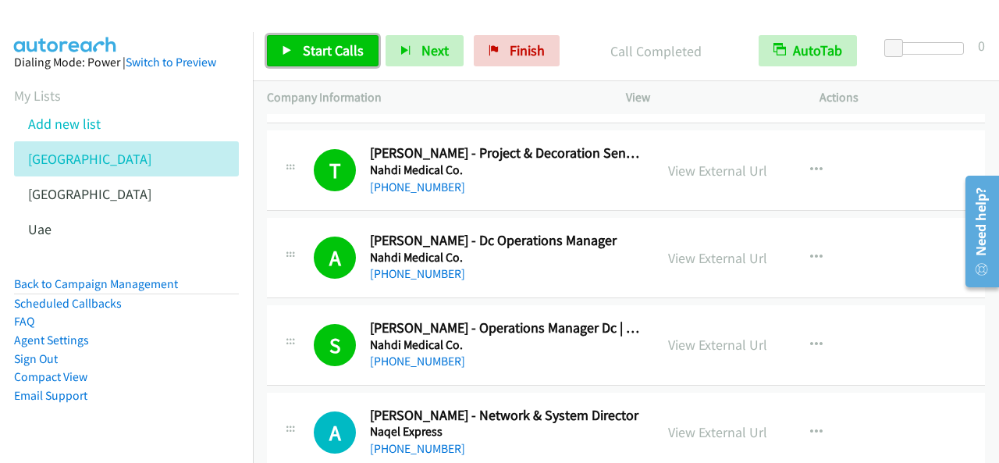
click at [370, 42] on link "Start Calls" at bounding box center [323, 50] width 112 height 31
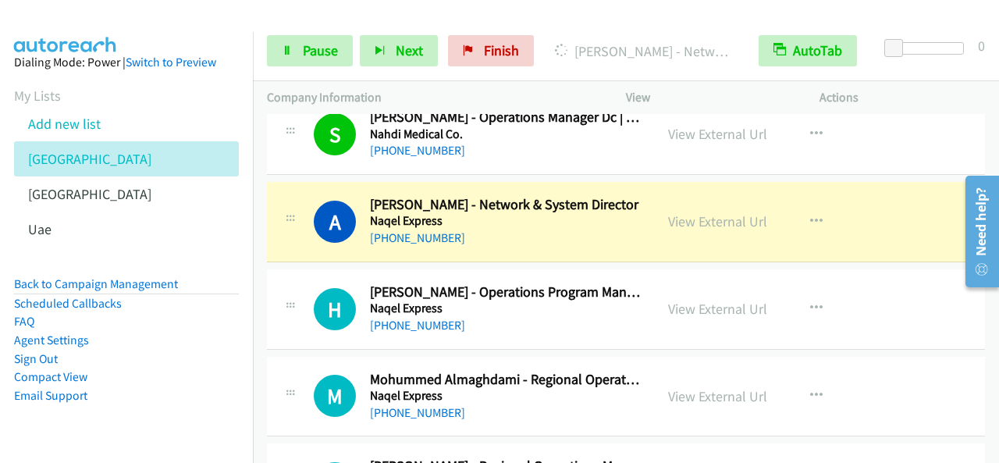
scroll to position [5371, 0]
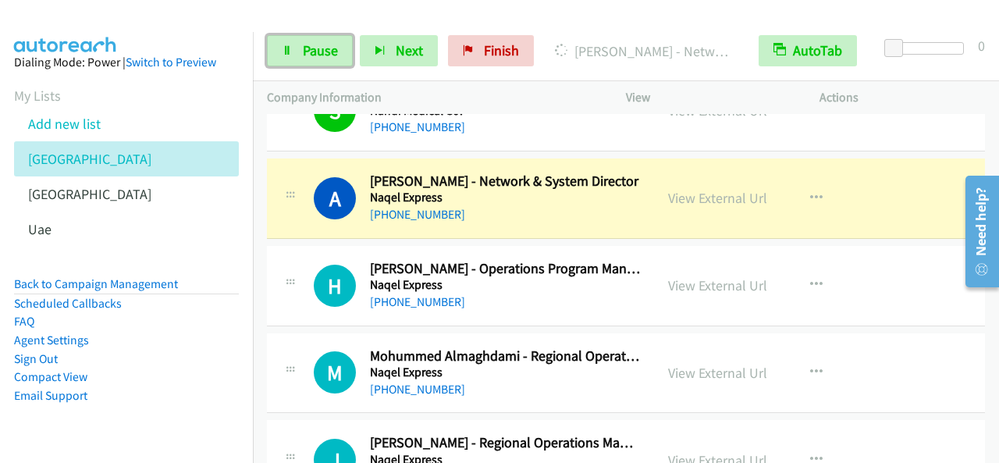
drag, startPoint x: 315, startPoint y: 48, endPoint x: 358, endPoint y: 12, distance: 54.9
click at [315, 47] on span "Pause" at bounding box center [320, 50] width 35 height 18
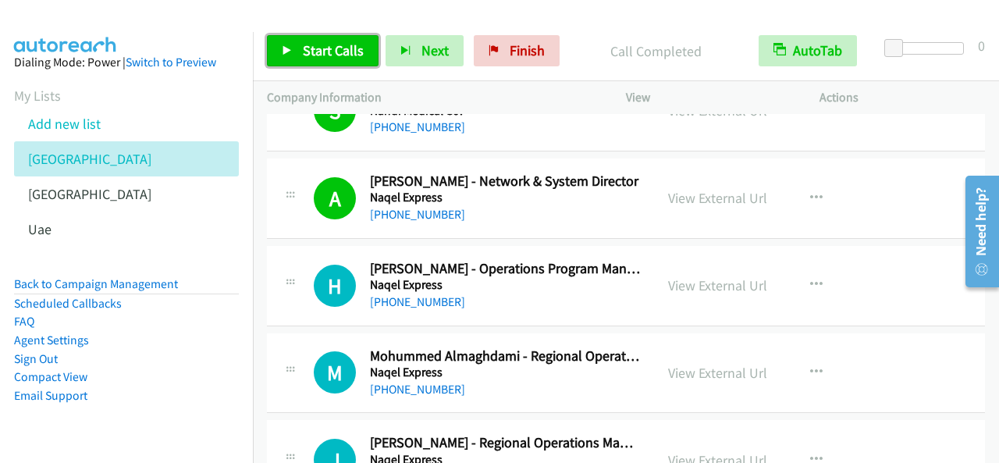
drag, startPoint x: 353, startPoint y: 59, endPoint x: 481, endPoint y: 81, distance: 130.0
click at [354, 59] on span "Start Calls" at bounding box center [333, 50] width 61 height 18
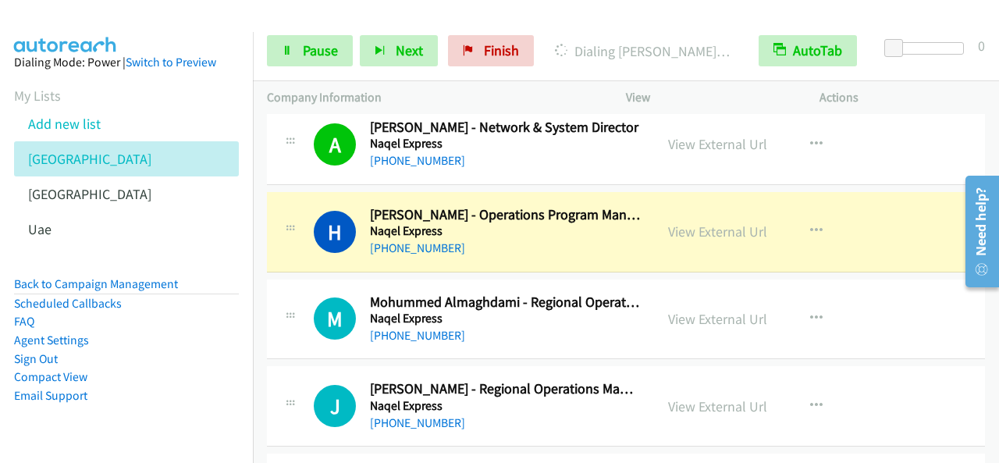
scroll to position [5449, 0]
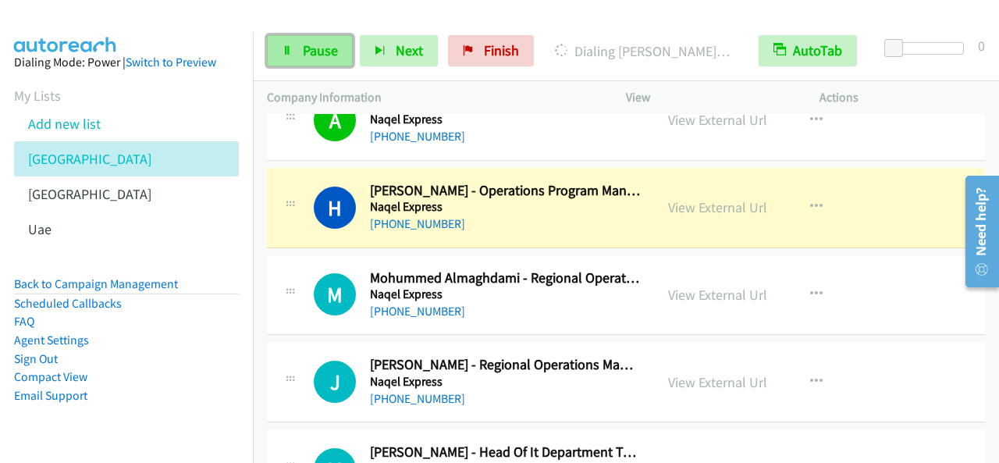
click at [315, 56] on span "Pause" at bounding box center [320, 50] width 35 height 18
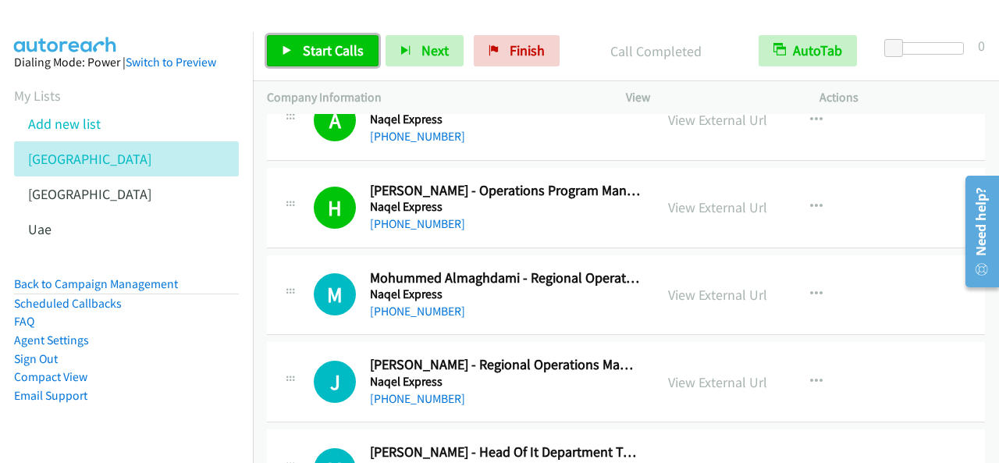
click at [347, 48] on span "Start Calls" at bounding box center [333, 50] width 61 height 18
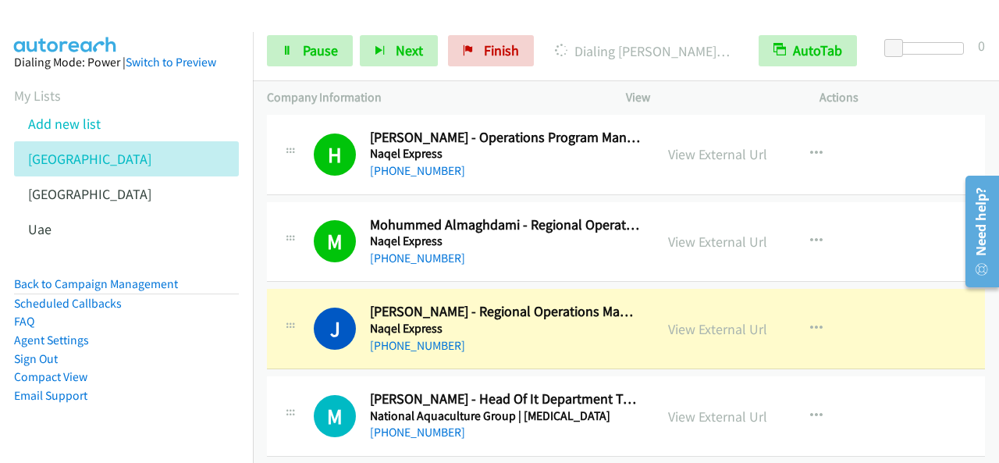
scroll to position [5527, 0]
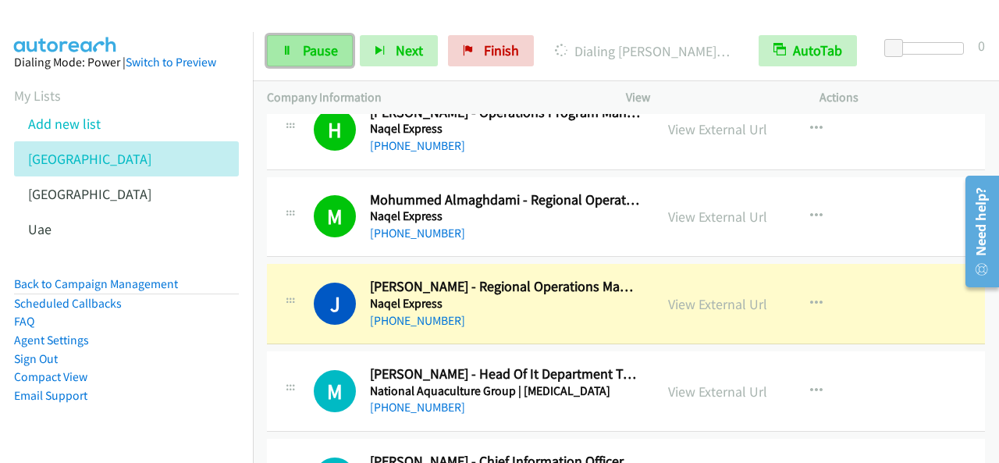
click at [314, 44] on span "Pause" at bounding box center [320, 50] width 35 height 18
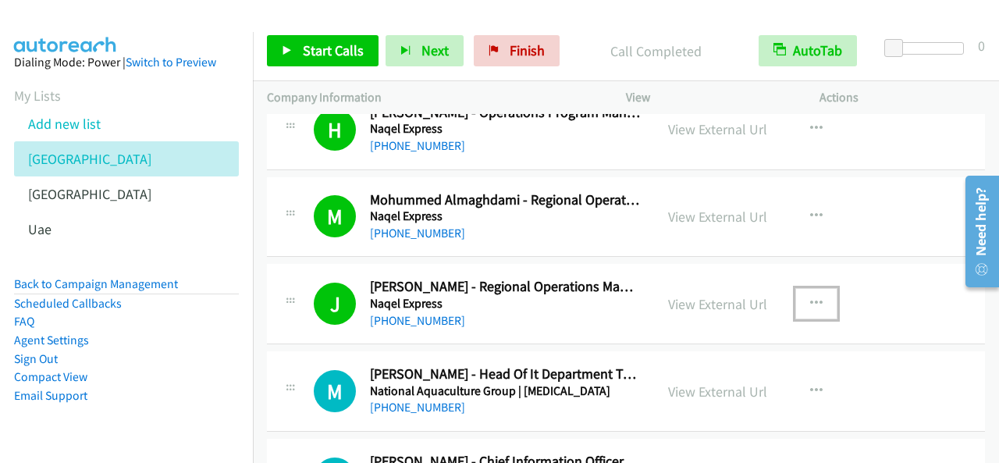
click at [824, 288] on button "button" at bounding box center [816, 303] width 42 height 31
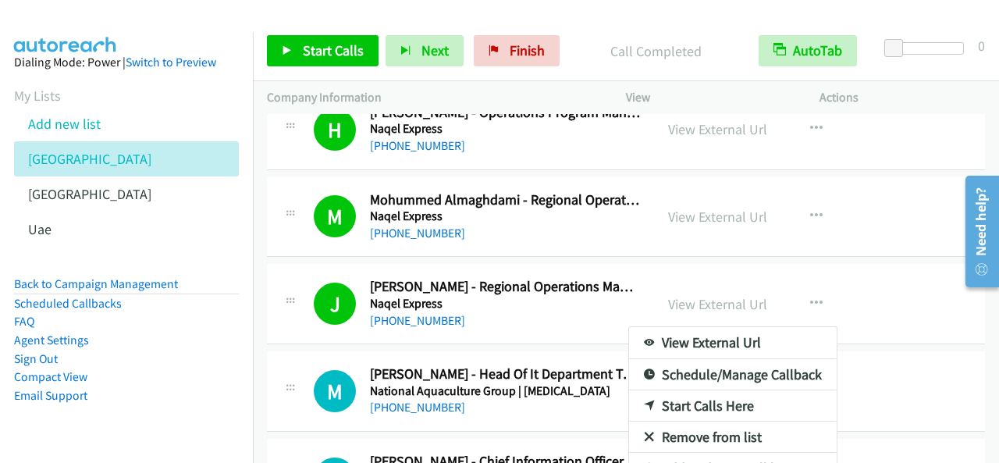
click at [702, 359] on link "Schedule/Manage Callback" at bounding box center [733, 374] width 208 height 31
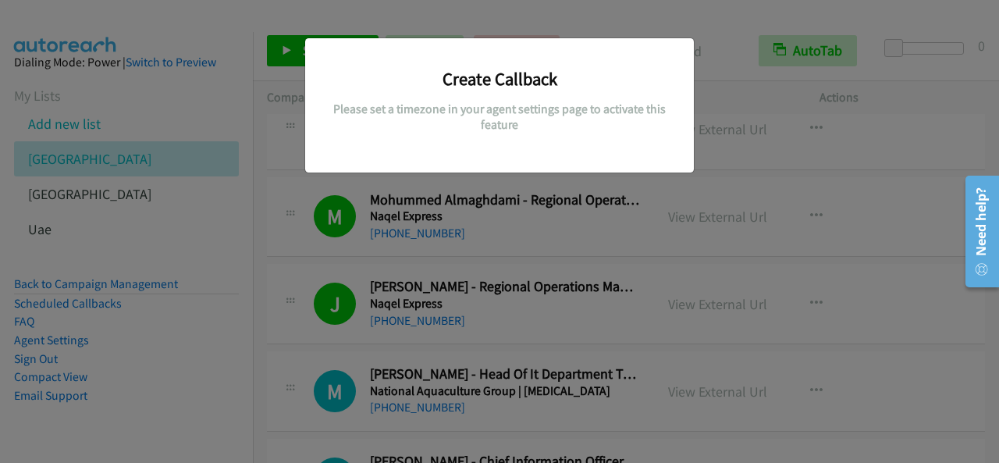
click at [553, 126] on h5 "Please set a timezone in your agent settings page to activate this feature" at bounding box center [499, 116] width 365 height 30
click at [592, 288] on div "Create Callback Please set a timezone in your agent settings page to activate t…" at bounding box center [499, 238] width 999 height 449
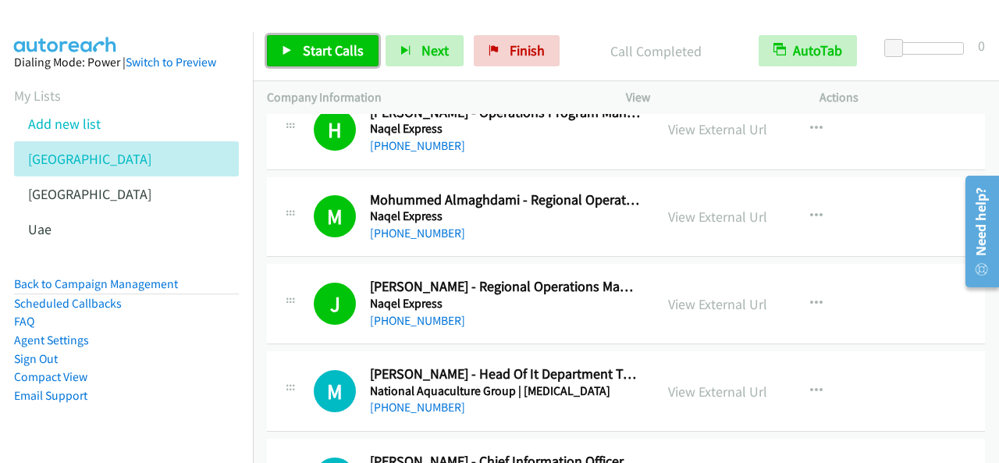
click at [343, 55] on span "Start Calls" at bounding box center [333, 50] width 61 height 18
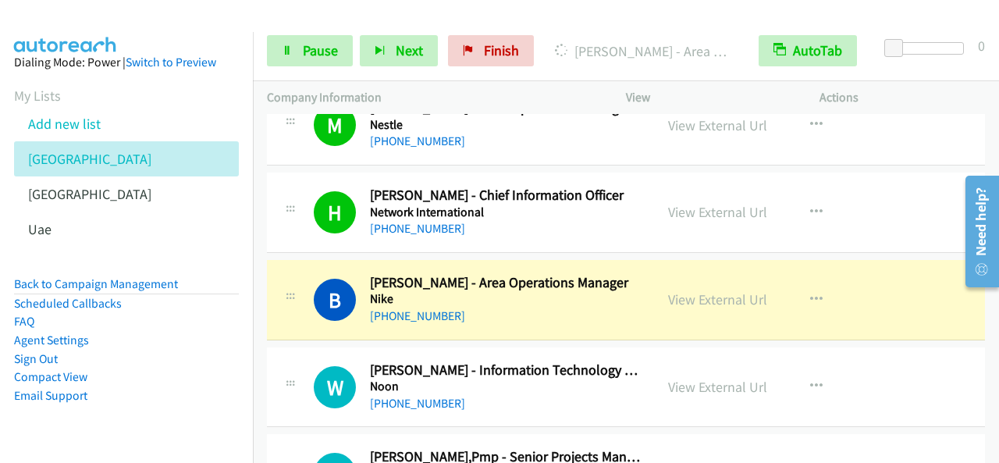
scroll to position [6308, 0]
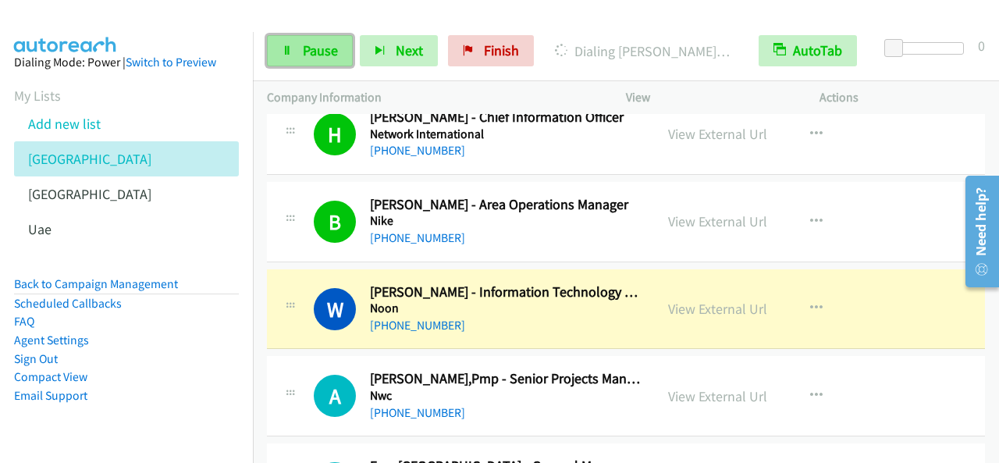
click at [318, 42] on span "Pause" at bounding box center [320, 50] width 35 height 18
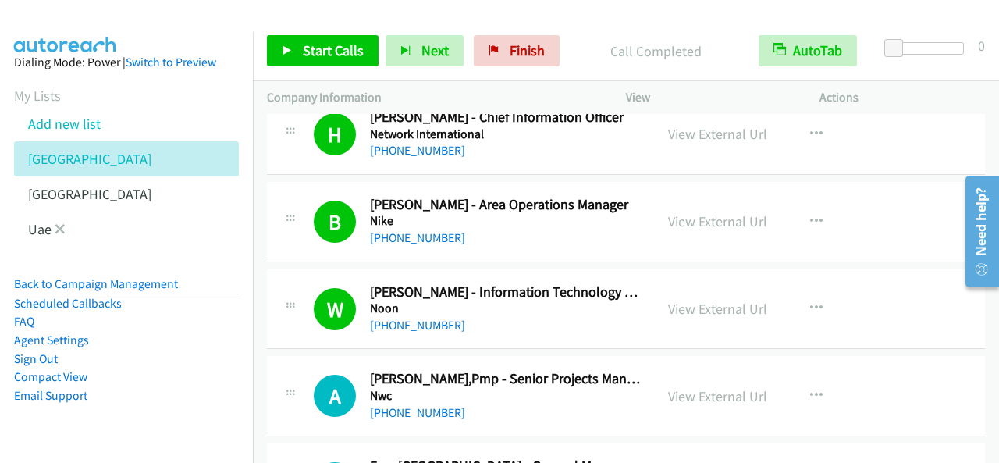
click at [141, 230] on li "Uae" at bounding box center [140, 229] width 253 height 35
click at [810, 302] on icon "button" at bounding box center [816, 308] width 12 height 12
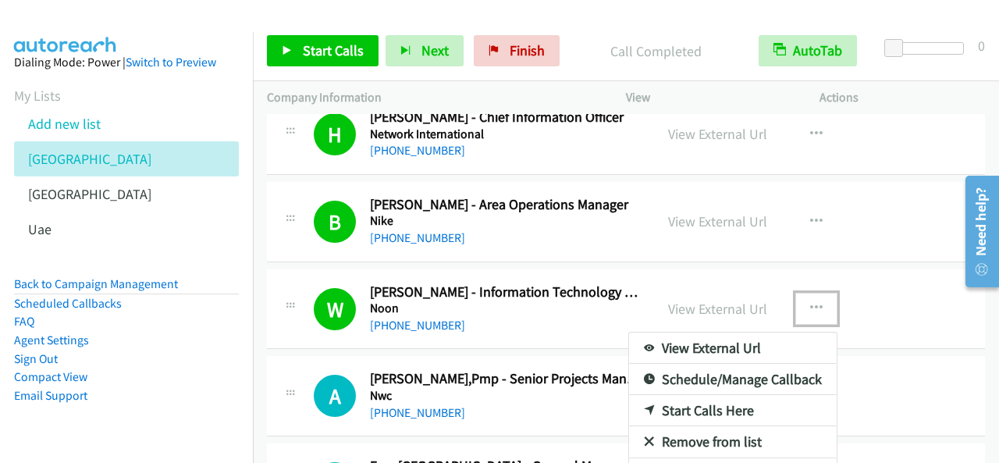
click at [704, 395] on link "Start Calls Here" at bounding box center [733, 410] width 208 height 31
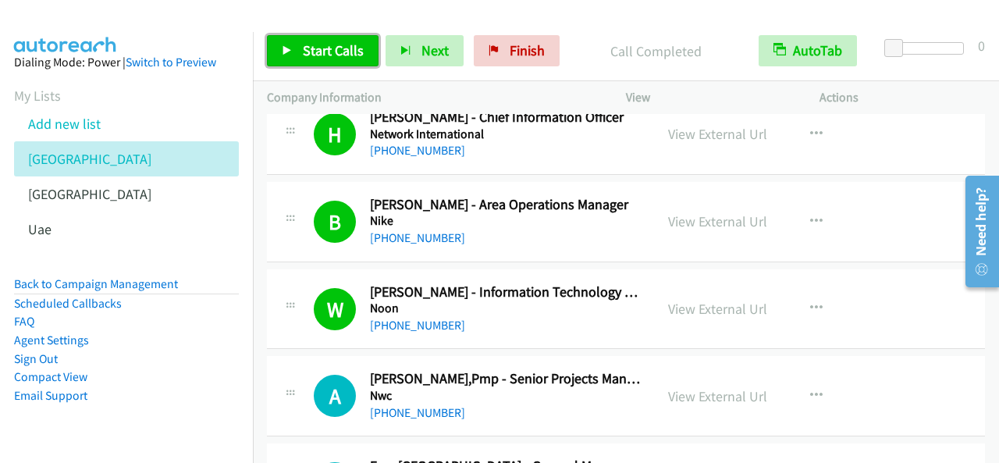
click at [305, 57] on span "Start Calls" at bounding box center [333, 50] width 61 height 18
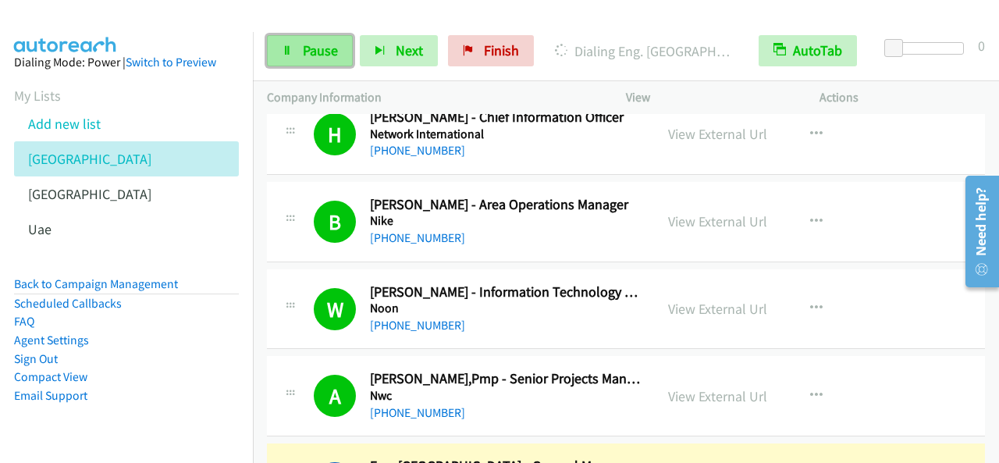
click at [337, 54] on link "Pause" at bounding box center [310, 50] width 86 height 31
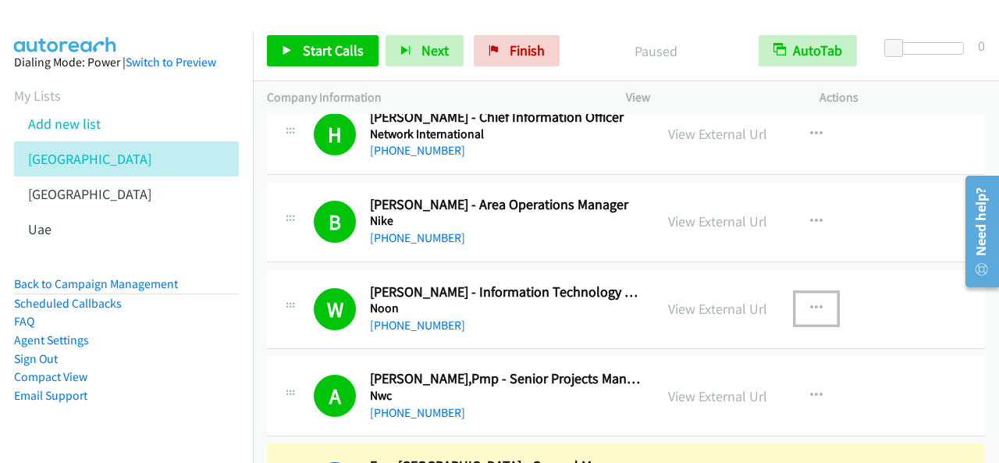
click at [815, 302] on icon "button" at bounding box center [816, 308] width 12 height 12
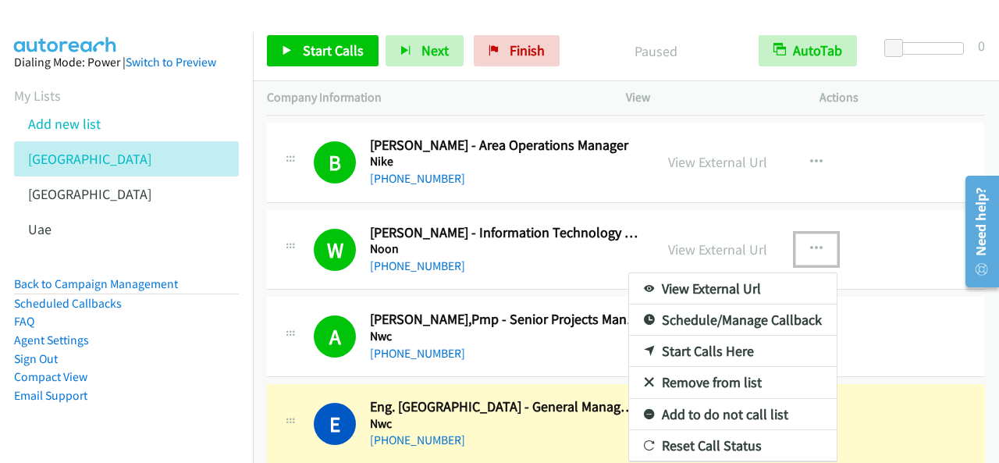
scroll to position [6386, 0]
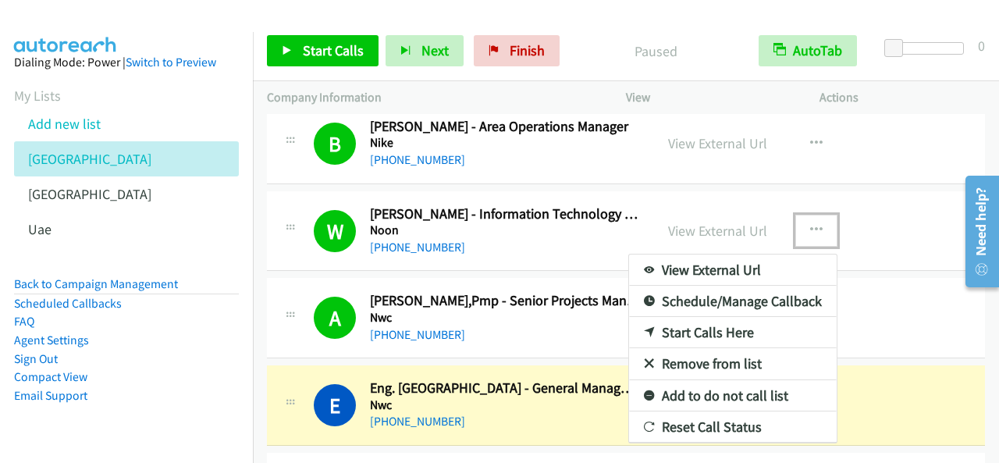
click at [716, 411] on link "Reset Call Status" at bounding box center [733, 426] width 208 height 31
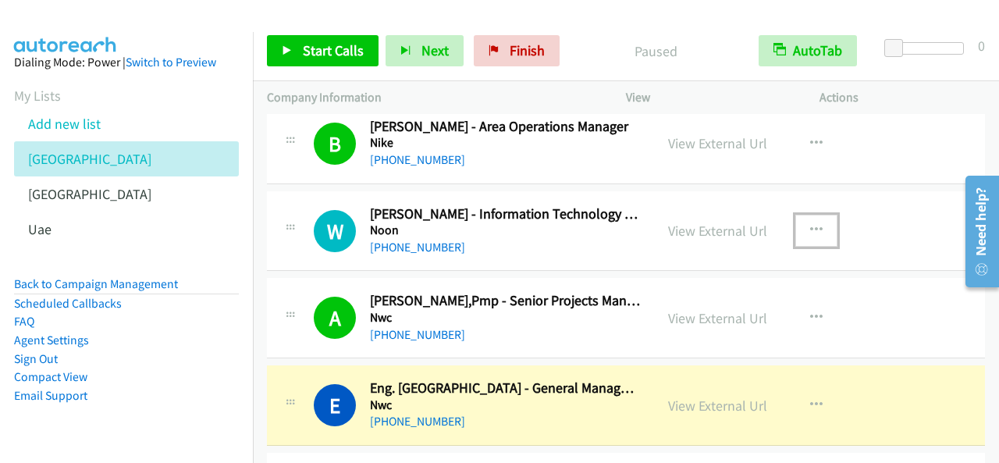
click at [817, 215] on button "button" at bounding box center [816, 230] width 42 height 31
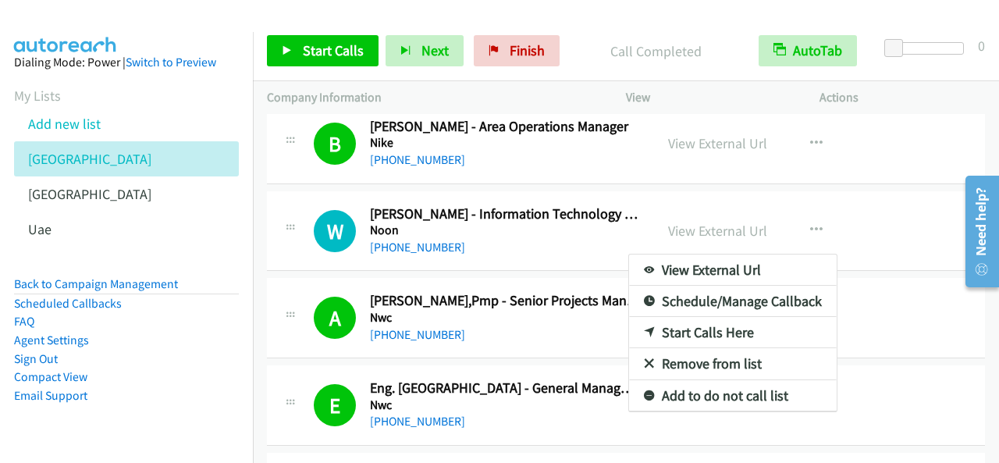
click at [325, 46] on div at bounding box center [499, 231] width 999 height 463
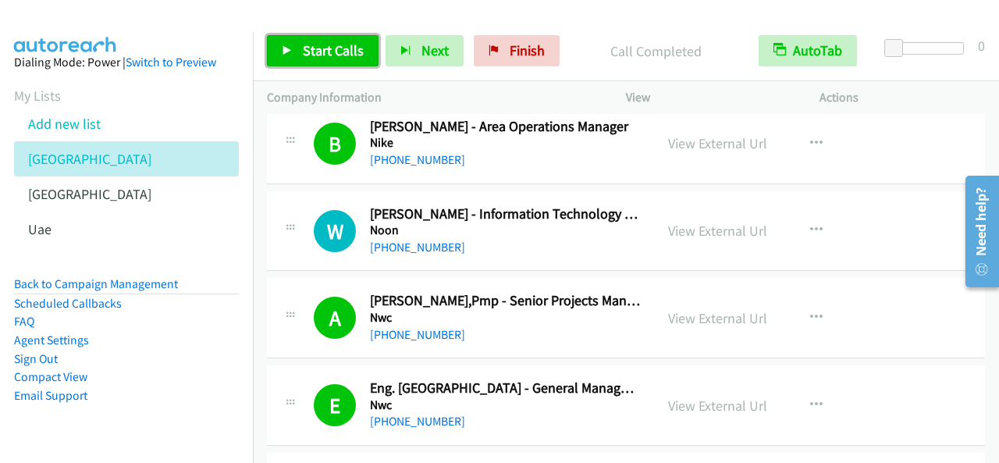
click at [312, 50] on span "Start Calls" at bounding box center [333, 50] width 61 height 18
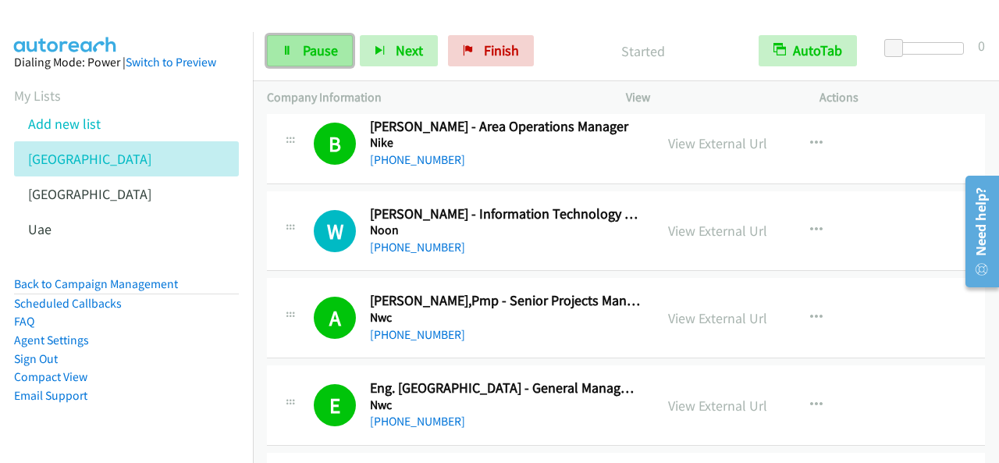
click at [292, 52] on link "Pause" at bounding box center [310, 50] width 86 height 31
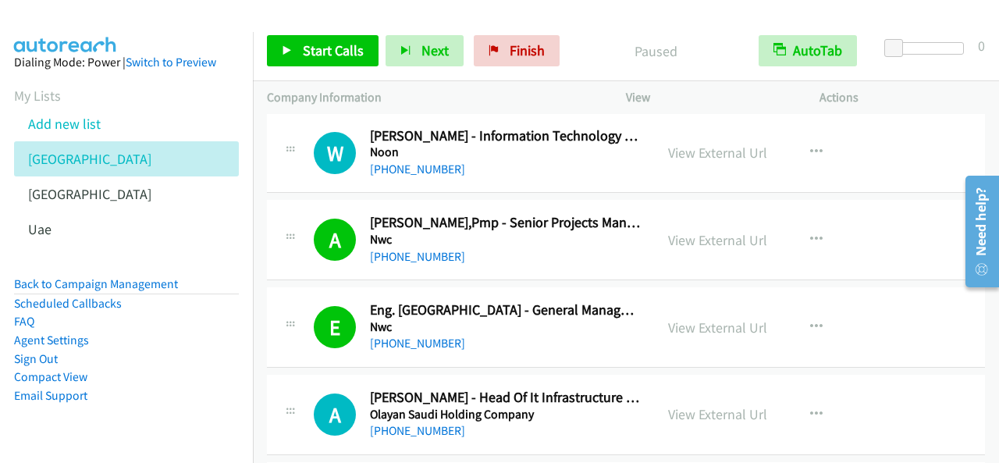
scroll to position [6542, 0]
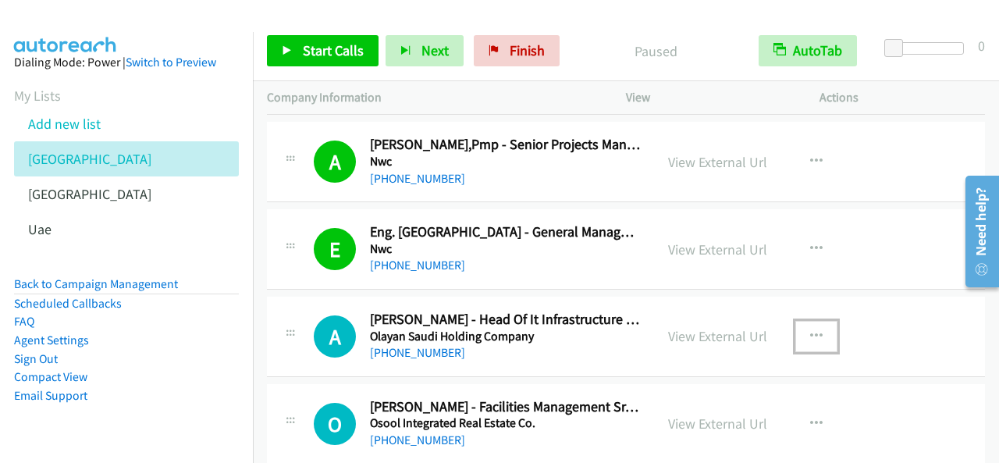
click at [801, 321] on button "button" at bounding box center [816, 336] width 42 height 31
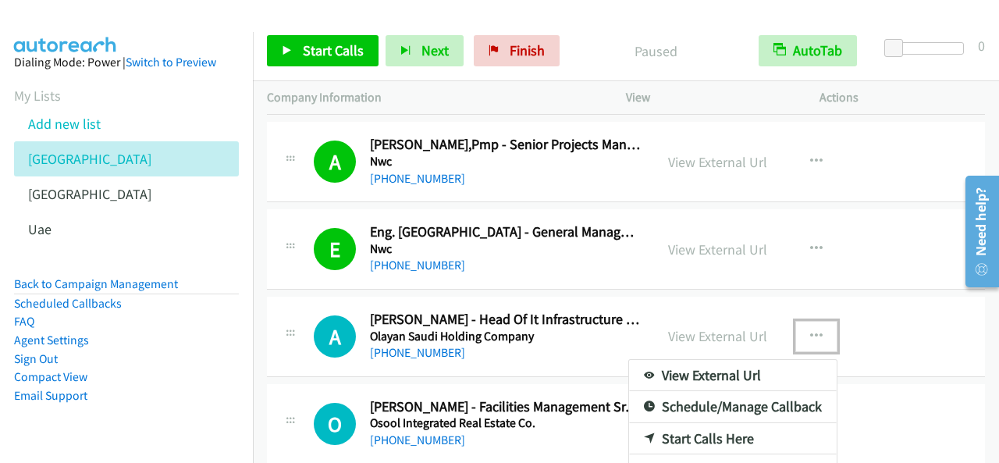
click at [682, 423] on link "Start Calls Here" at bounding box center [733, 438] width 208 height 31
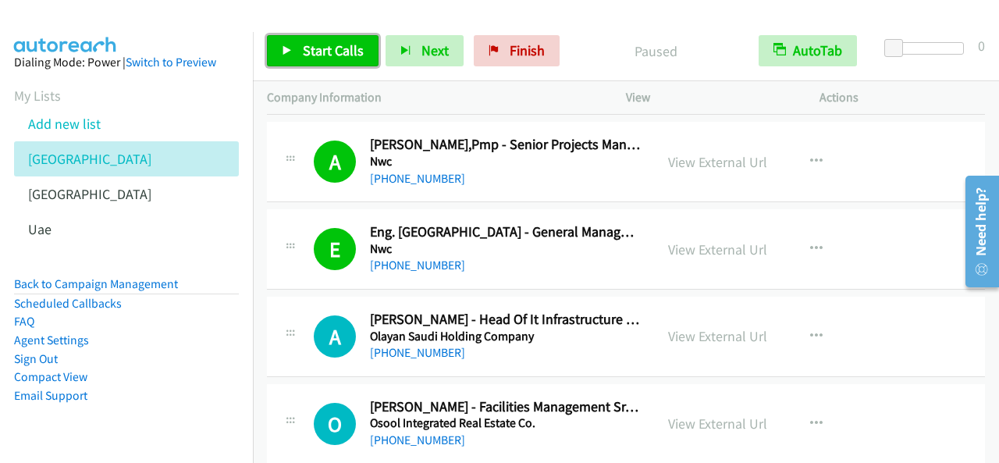
click at [344, 54] on span "Start Calls" at bounding box center [333, 50] width 61 height 18
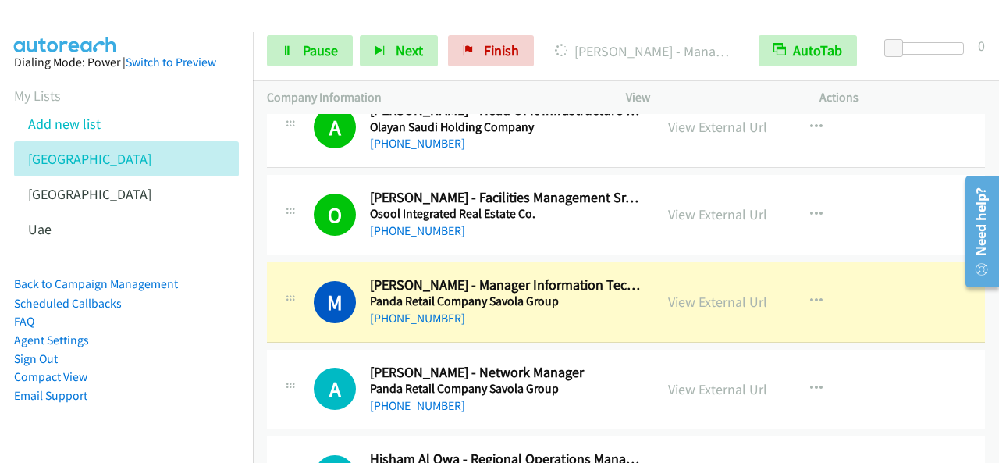
scroll to position [6776, 0]
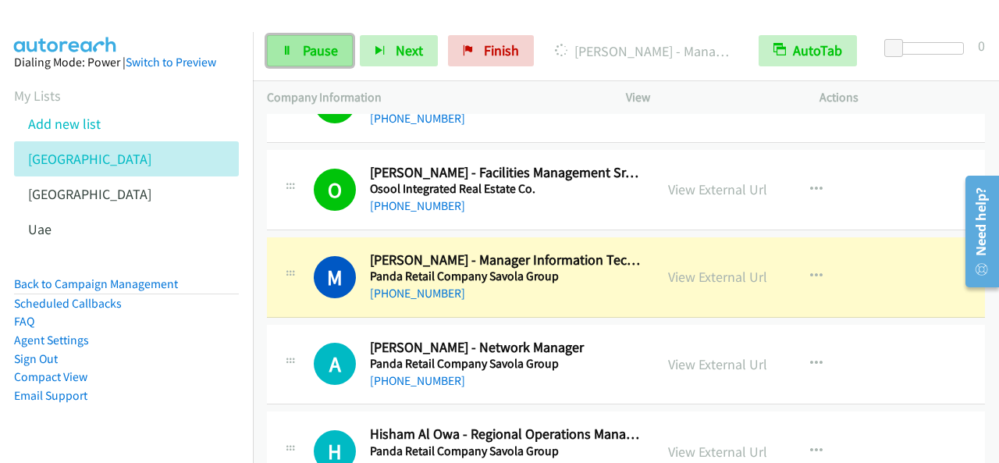
click at [300, 60] on link "Pause" at bounding box center [310, 50] width 86 height 31
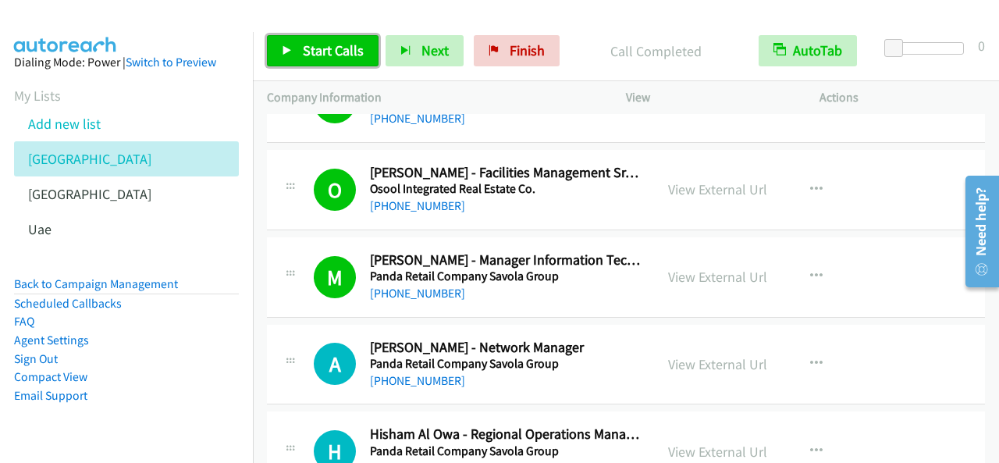
click at [339, 57] on span "Start Calls" at bounding box center [333, 50] width 61 height 18
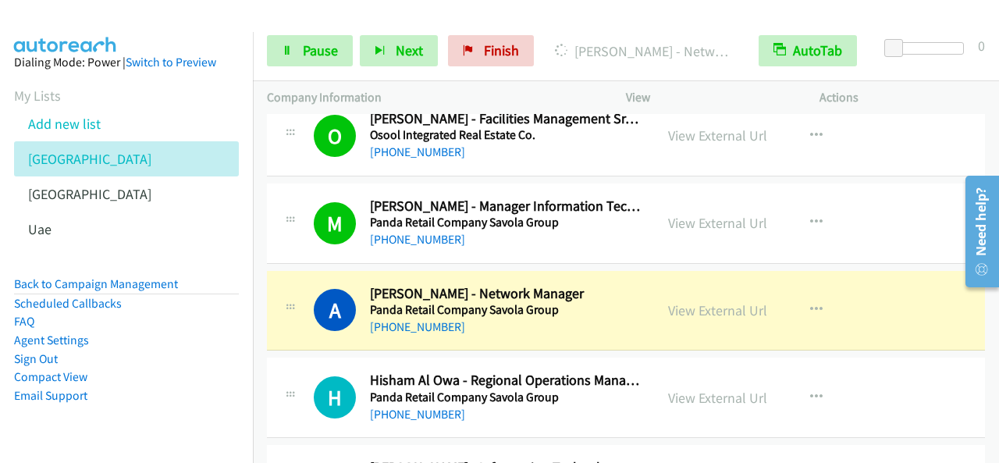
scroll to position [6854, 0]
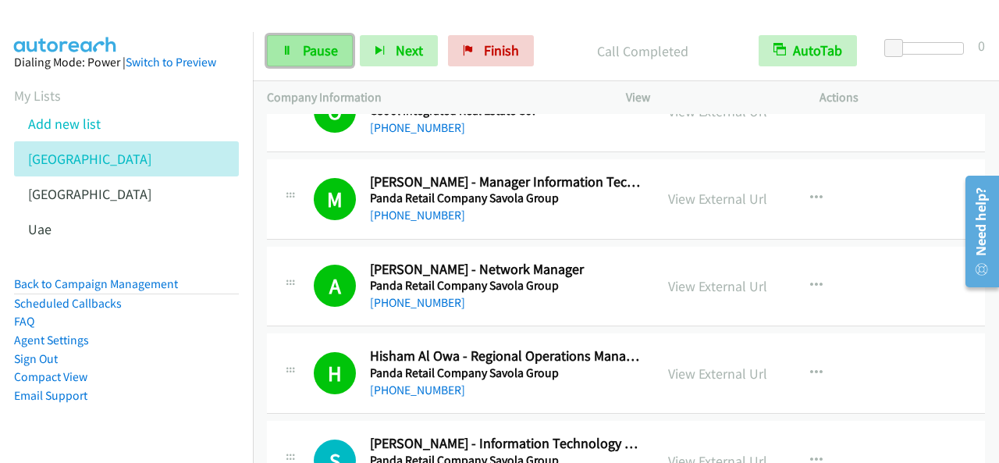
click at [301, 46] on link "Pause" at bounding box center [310, 50] width 86 height 31
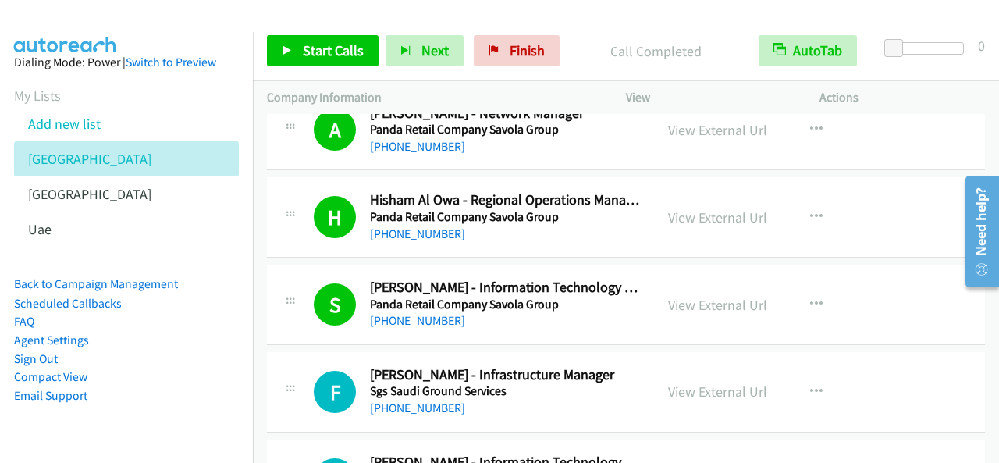
scroll to position [7088, 0]
